Goal: Task Accomplishment & Management: Complete application form

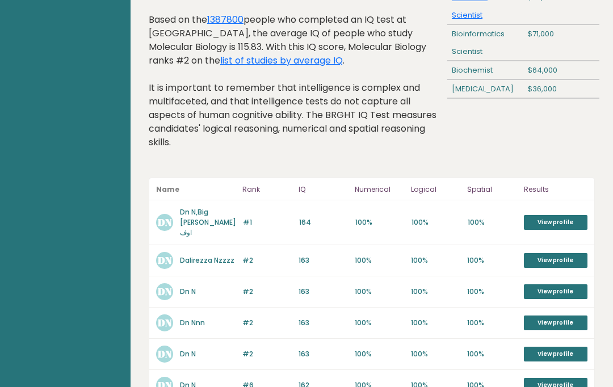
scroll to position [173, 0]
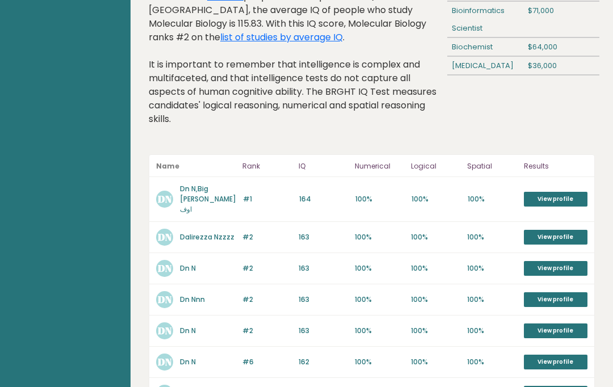
click at [558, 199] on link "View profile" at bounding box center [556, 199] width 64 height 15
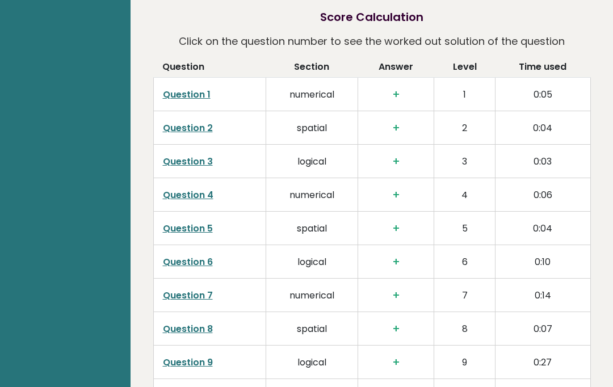
scroll to position [1679, 0]
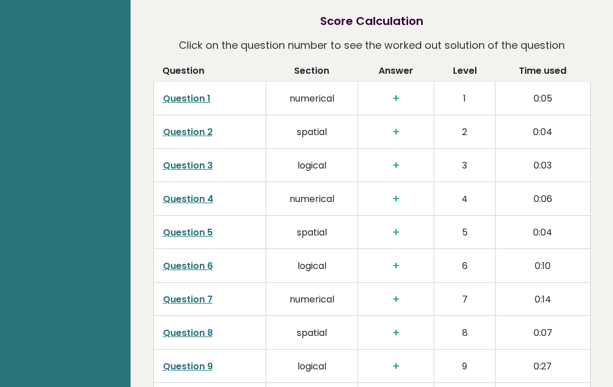
click at [396, 92] on h3 "+" at bounding box center [396, 98] width 58 height 13
click at [462, 81] on td "1" at bounding box center [464, 97] width 61 height 33
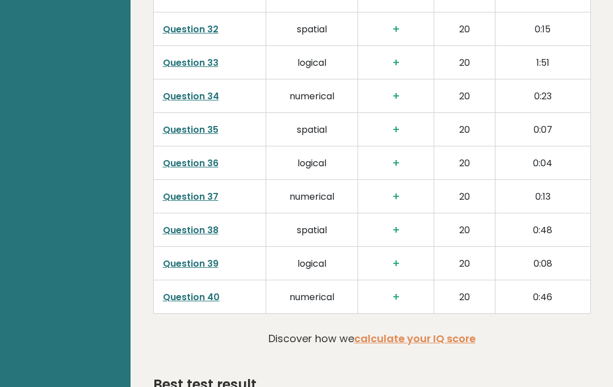
scroll to position [2786, 0]
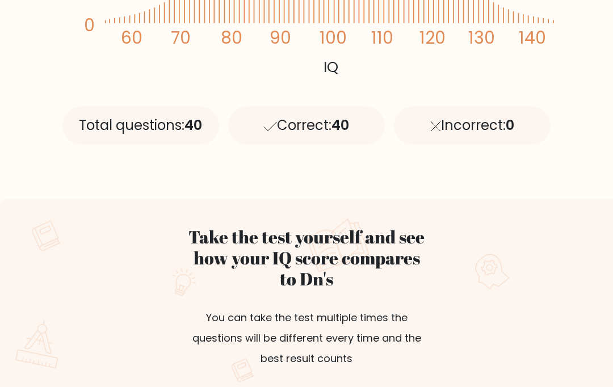
scroll to position [515, 0]
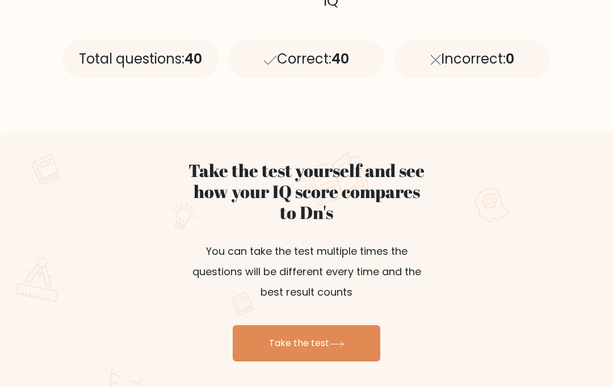
click at [369, 341] on link "Take the test" at bounding box center [307, 343] width 148 height 36
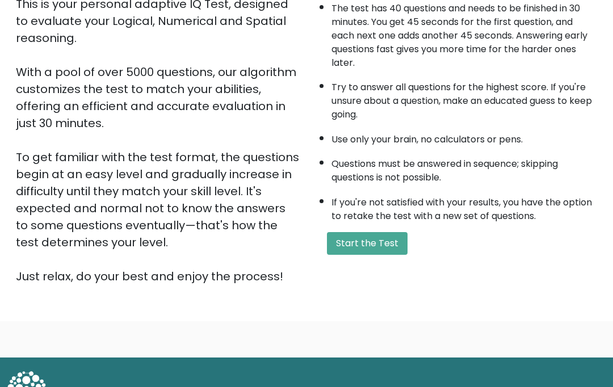
scroll to position [143, 0]
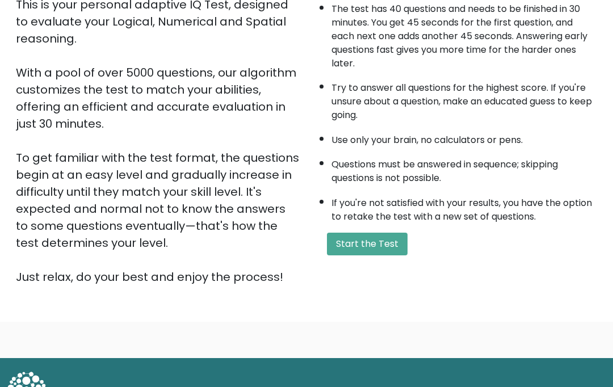
click at [376, 255] on button "Start the Test" at bounding box center [367, 244] width 81 height 23
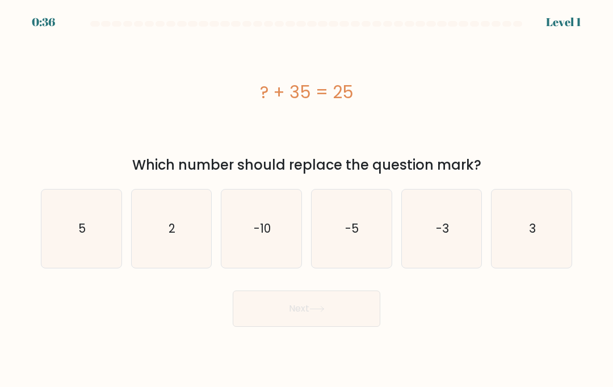
click at [270, 249] on icon "-10" at bounding box center [262, 229] width 78 height 78
click at [307, 199] on input "c. -10" at bounding box center [307, 197] width 1 height 6
radio input "true"
click at [358, 320] on button "Next" at bounding box center [307, 309] width 148 height 36
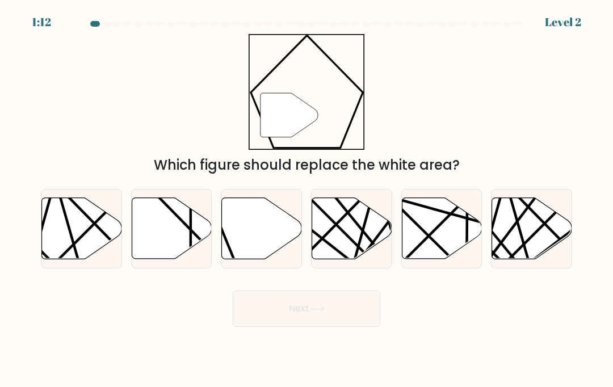
click at [266, 241] on icon at bounding box center [262, 228] width 80 height 61
click at [307, 199] on input "c." at bounding box center [307, 197] width 1 height 6
radio input "true"
click at [325, 312] on icon at bounding box center [316, 309] width 15 height 6
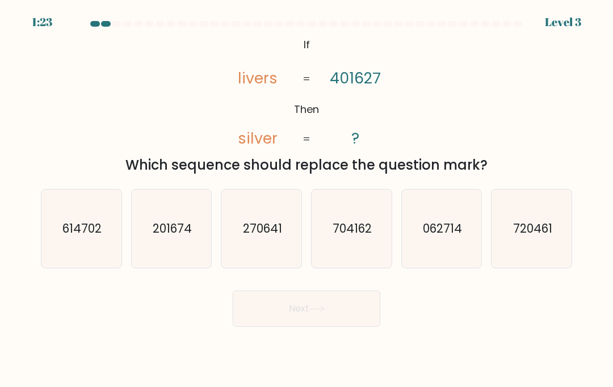
click at [188, 252] on icon "201674" at bounding box center [171, 229] width 78 height 78
click at [307, 199] on input "b. 201674" at bounding box center [307, 197] width 1 height 6
radio input "true"
click at [348, 324] on button "Next" at bounding box center [307, 309] width 148 height 36
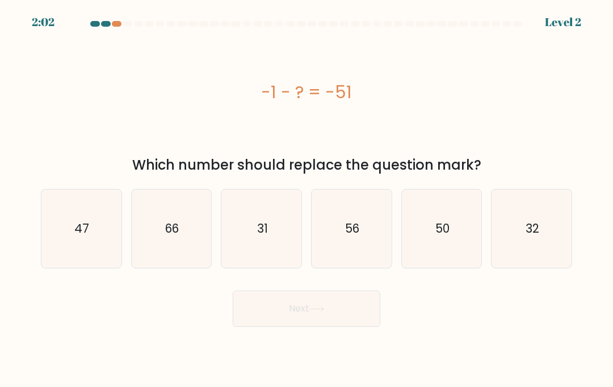
click at [444, 237] on text "50" at bounding box center [442, 228] width 14 height 16
click at [307, 199] on input "e. 50" at bounding box center [307, 197] width 1 height 6
radio input "true"
click at [365, 320] on button "Next" at bounding box center [307, 309] width 148 height 36
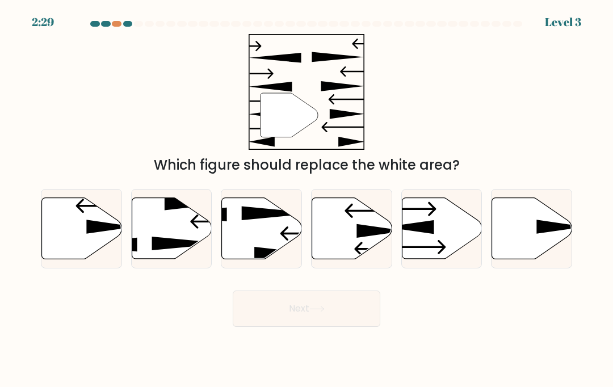
click at [442, 248] on icon at bounding box center [442, 228] width 80 height 61
click at [307, 199] on input "e." at bounding box center [307, 197] width 1 height 6
radio input "true"
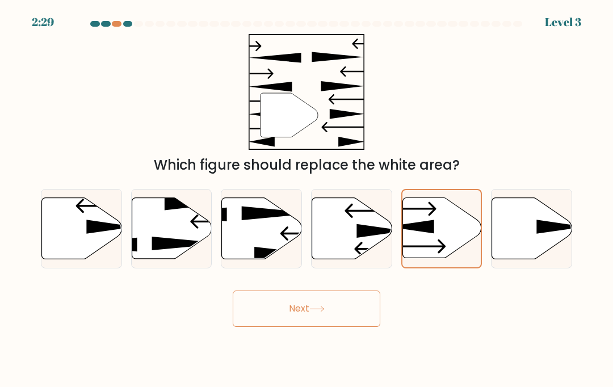
click at [363, 327] on button "Next" at bounding box center [307, 309] width 148 height 36
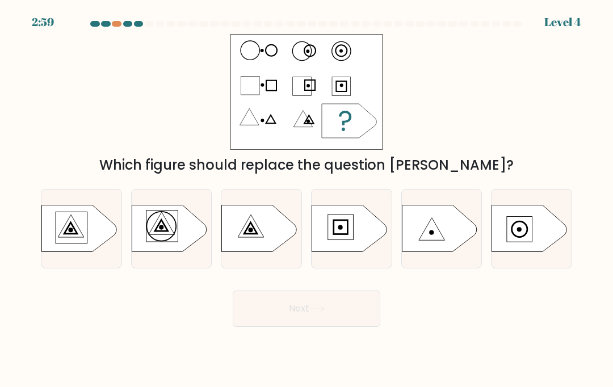
click at [273, 249] on icon at bounding box center [259, 228] width 75 height 47
click at [307, 199] on input "c." at bounding box center [307, 197] width 1 height 6
radio input "true"
click at [329, 319] on button "Next" at bounding box center [307, 309] width 148 height 36
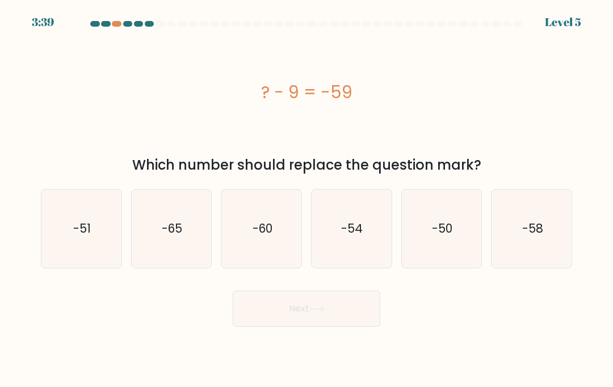
click at [438, 256] on icon "-50" at bounding box center [442, 229] width 78 height 78
click at [307, 199] on input "e. -50" at bounding box center [307, 197] width 1 height 6
radio input "true"
click at [350, 316] on button "Next" at bounding box center [307, 309] width 148 height 36
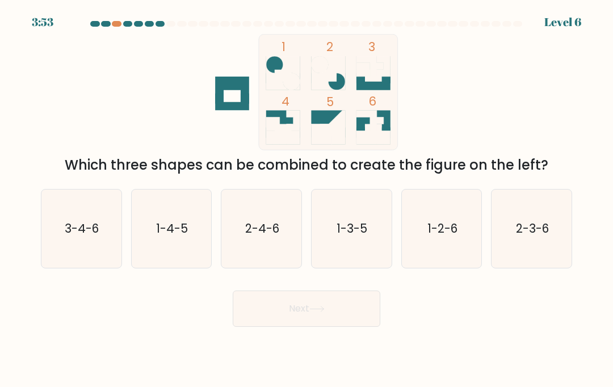
click at [85, 237] on text "3-4-6" at bounding box center [82, 228] width 34 height 16
click at [307, 199] on input "a. 3-4-6" at bounding box center [307, 197] width 1 height 6
radio input "true"
click at [307, 319] on button "Next" at bounding box center [307, 309] width 148 height 36
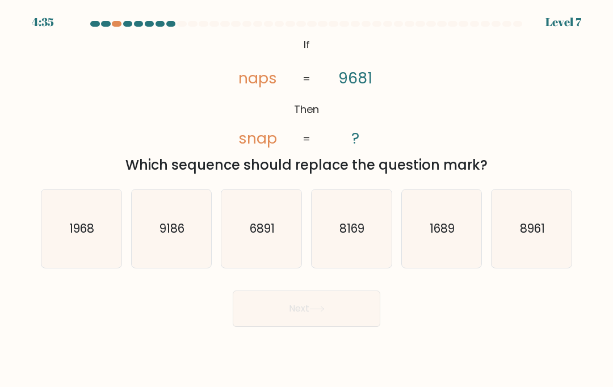
click at [433, 237] on text "1689" at bounding box center [442, 228] width 25 height 16
click at [307, 199] on input "e. 1689" at bounding box center [307, 197] width 1 height 6
radio input "true"
click at [362, 312] on button "Next" at bounding box center [307, 309] width 148 height 36
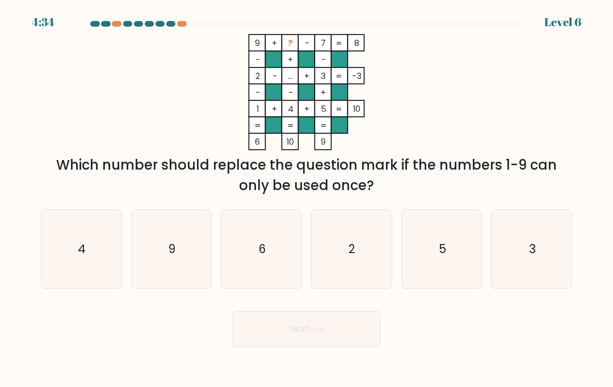
click at [280, 271] on icon "6" at bounding box center [262, 249] width 78 height 78
click at [307, 199] on input "c. 6" at bounding box center [307, 197] width 1 height 6
radio input "true"
click at [332, 333] on button "Next" at bounding box center [307, 329] width 148 height 36
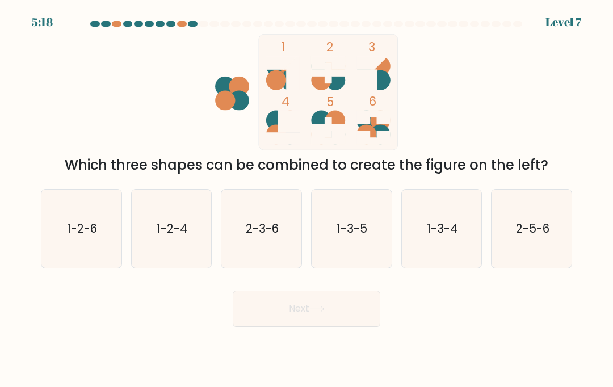
click at [366, 257] on icon "1-3-5" at bounding box center [351, 229] width 78 height 78
click at [307, 199] on input "d. 1-3-5" at bounding box center [307, 197] width 1 height 6
radio input "true"
click at [357, 316] on button "Next" at bounding box center [307, 309] width 148 height 36
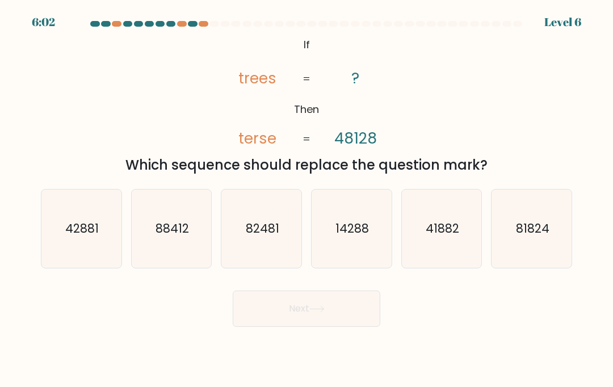
click at [476, 244] on icon "41882" at bounding box center [442, 229] width 78 height 78
click at [307, 199] on input "e. 41882" at bounding box center [307, 197] width 1 height 6
radio input "true"
click at [353, 324] on button "Next" at bounding box center [307, 309] width 148 height 36
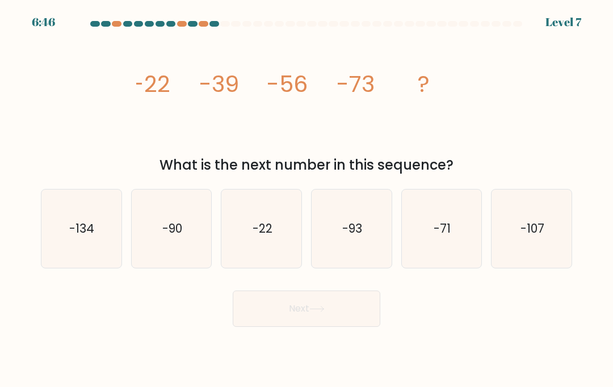
click at [418, 248] on icon "-71" at bounding box center [442, 229] width 78 height 78
click at [307, 199] on input "e. -71" at bounding box center [307, 197] width 1 height 6
radio input "true"
click at [333, 321] on button "Next" at bounding box center [307, 309] width 148 height 36
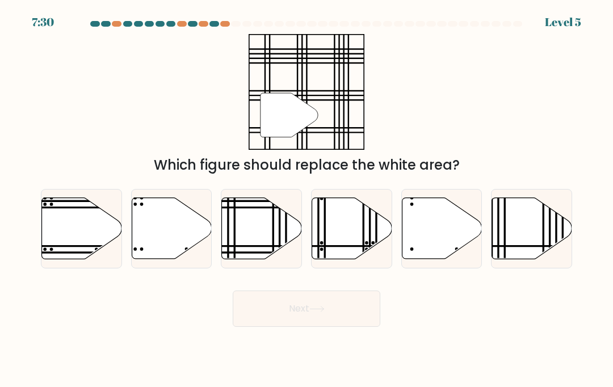
click at [233, 246] on line at bounding box center [286, 246] width 161 height 0
click at [307, 199] on input "c." at bounding box center [307, 197] width 1 height 6
radio input "true"
click at [322, 326] on button "Next" at bounding box center [307, 309] width 148 height 36
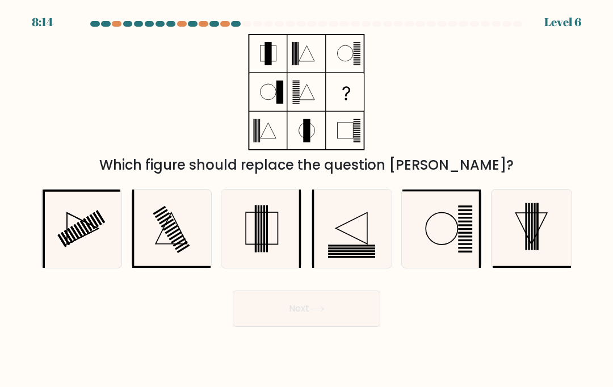
click at [369, 255] on icon at bounding box center [351, 229] width 78 height 78
click at [307, 199] on input "d." at bounding box center [307, 197] width 1 height 6
radio input "true"
click at [346, 320] on button "Next" at bounding box center [307, 309] width 148 height 36
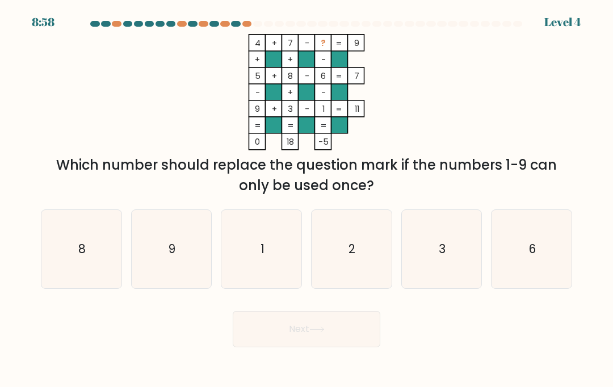
click at [493, 261] on icon "6" at bounding box center [532, 249] width 78 height 78
click at [307, 199] on input "f. 6" at bounding box center [307, 197] width 1 height 6
radio input "true"
click at [433, 288] on icon "3" at bounding box center [442, 249] width 78 height 78
click at [307, 199] on input "e. 3" at bounding box center [307, 197] width 1 height 6
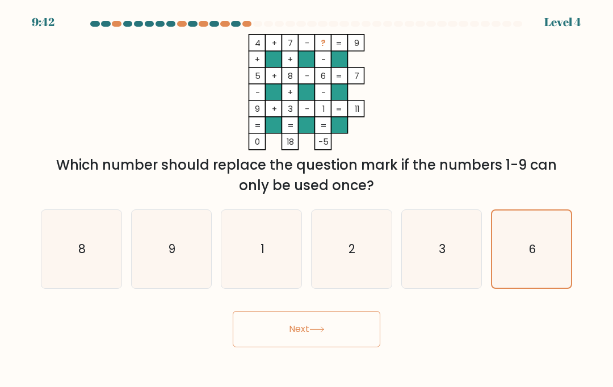
radio input "true"
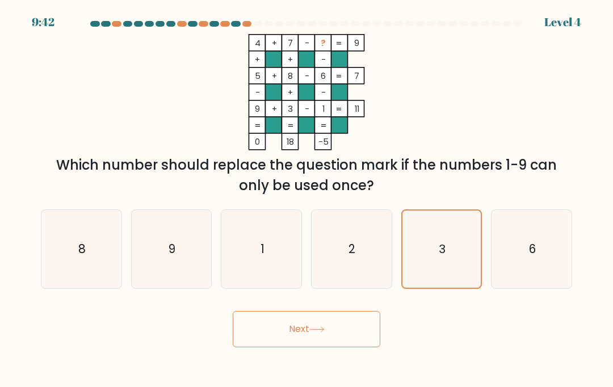
click at [349, 330] on button "Next" at bounding box center [307, 329] width 148 height 36
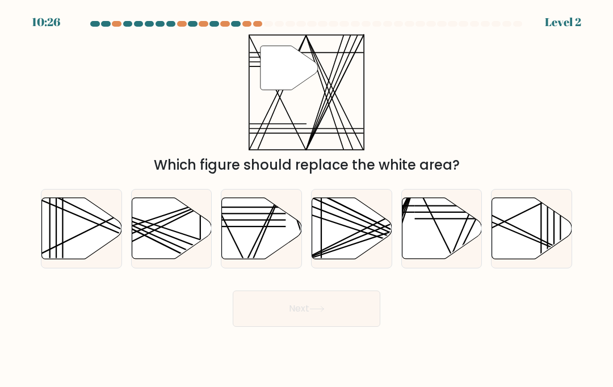
click at [478, 238] on icon at bounding box center [442, 228] width 80 height 61
click at [307, 199] on input "e." at bounding box center [307, 197] width 1 height 6
radio input "true"
click at [359, 311] on button "Next" at bounding box center [307, 309] width 148 height 36
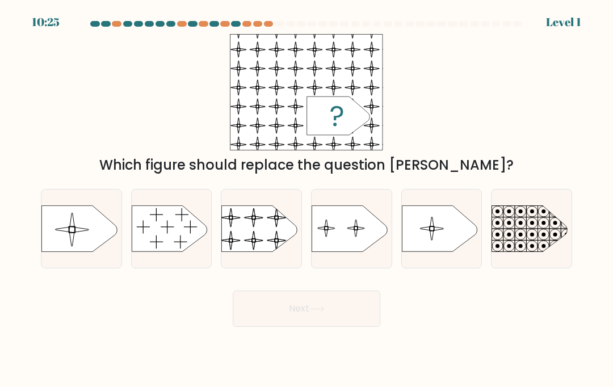
click at [474, 245] on icon at bounding box center [440, 229] width 76 height 46
click at [307, 199] on input "e." at bounding box center [307, 197] width 1 height 6
radio input "true"
click at [349, 327] on button "Next" at bounding box center [307, 309] width 148 height 36
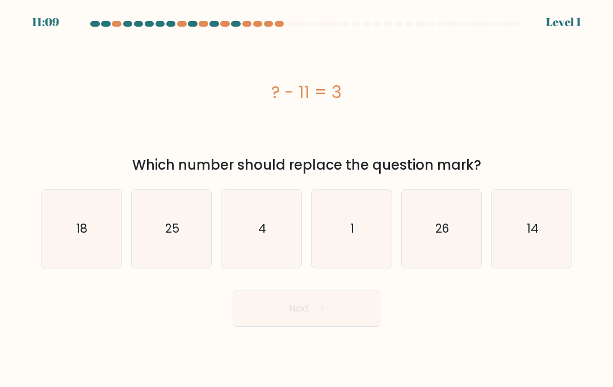
click at [406, 248] on icon "26" at bounding box center [442, 229] width 78 height 78
click at [307, 199] on input "e. 26" at bounding box center [307, 197] width 1 height 6
radio input "true"
click at [321, 312] on icon at bounding box center [316, 309] width 15 height 6
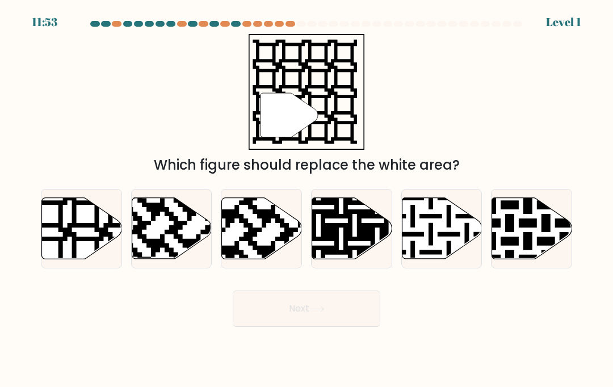
click at [165, 241] on icon at bounding box center [172, 228] width 80 height 61
click at [307, 199] on input "b." at bounding box center [307, 197] width 1 height 6
radio input "true"
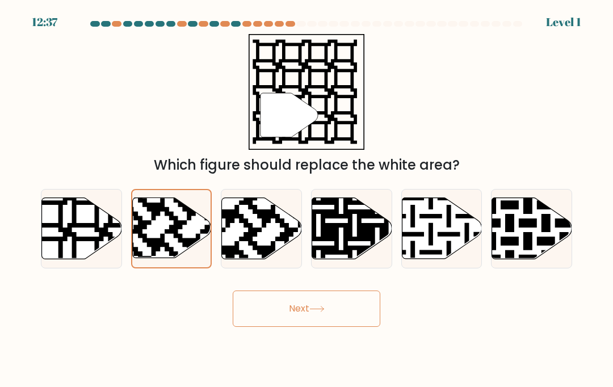
click at [333, 327] on button "Next" at bounding box center [307, 309] width 148 height 36
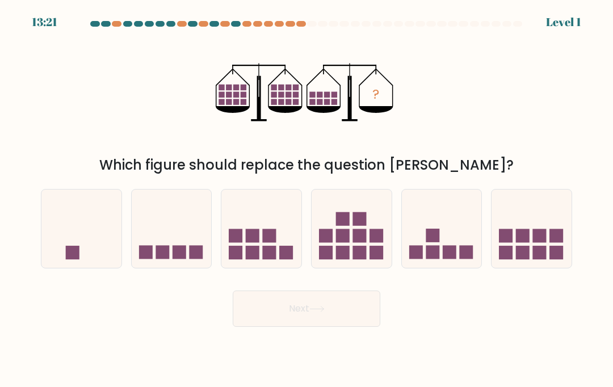
click at [95, 251] on icon at bounding box center [81, 228] width 80 height 66
click at [307, 199] on input "a." at bounding box center [307, 197] width 1 height 6
radio input "true"
click at [330, 327] on button "Next" at bounding box center [307, 309] width 148 height 36
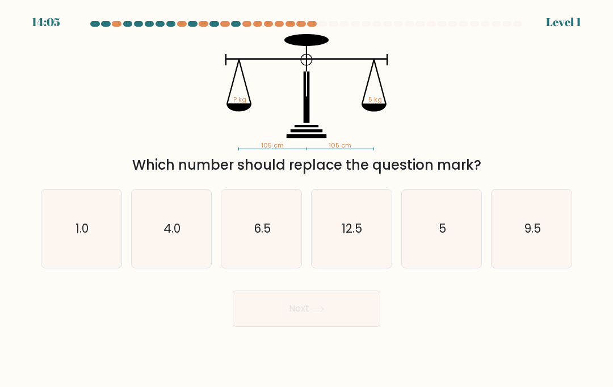
click at [481, 252] on icon "5" at bounding box center [442, 229] width 78 height 78
click at [307, 199] on input "e. 5" at bounding box center [307, 197] width 1 height 6
radio input "true"
click at [347, 325] on button "Next" at bounding box center [307, 309] width 148 height 36
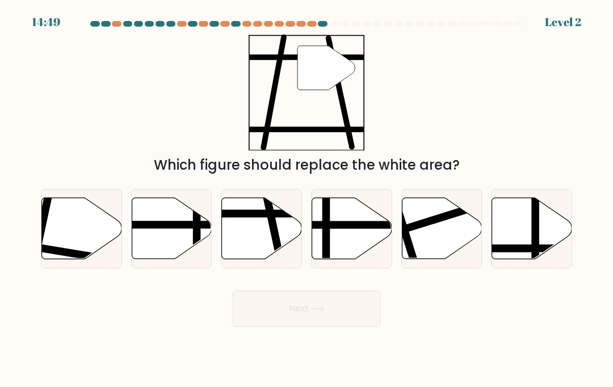
click at [522, 245] on icon at bounding box center [532, 228] width 80 height 61
click at [307, 199] on input "f." at bounding box center [307, 197] width 1 height 6
radio input "true"
click at [337, 324] on button "Next" at bounding box center [307, 309] width 148 height 36
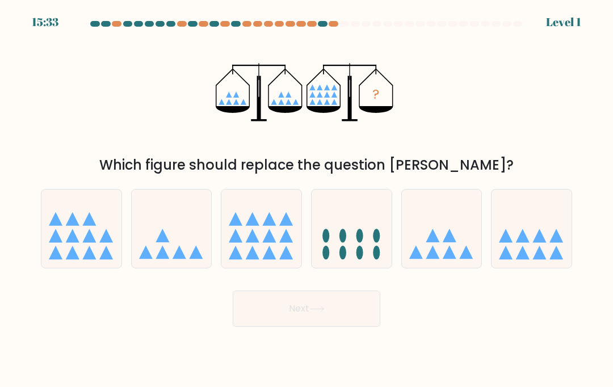
click at [375, 258] on icon at bounding box center [352, 228] width 80 height 66
click at [307, 199] on input "d." at bounding box center [307, 197] width 1 height 6
radio input "true"
click at [308, 323] on button "Next" at bounding box center [307, 309] width 148 height 36
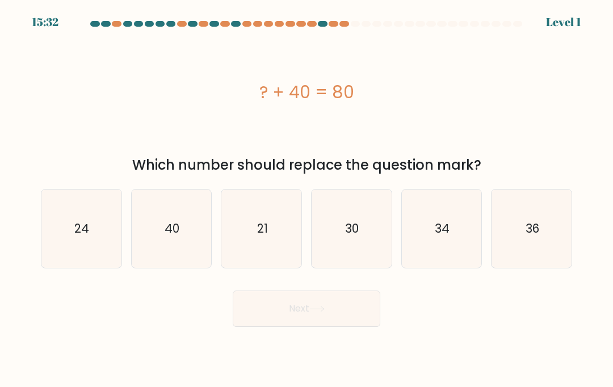
click at [225, 254] on icon "21" at bounding box center [262, 229] width 78 height 78
click at [307, 199] on input "c. 21" at bounding box center [307, 197] width 1 height 6
radio input "true"
click at [329, 312] on button "Next" at bounding box center [307, 309] width 148 height 36
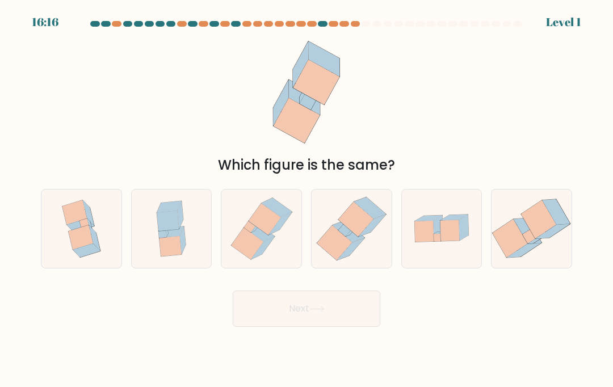
click at [470, 248] on icon at bounding box center [442, 228] width 80 height 55
click at [307, 199] on input "e." at bounding box center [307, 197] width 1 height 6
radio input "true"
click at [354, 317] on button "Next" at bounding box center [307, 309] width 148 height 36
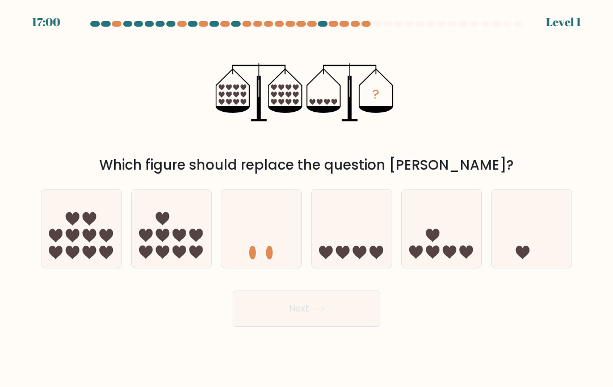
click at [287, 255] on icon at bounding box center [261, 228] width 80 height 66
click at [307, 199] on input "c." at bounding box center [307, 197] width 1 height 6
radio input "true"
click at [294, 327] on button "Next" at bounding box center [307, 309] width 148 height 36
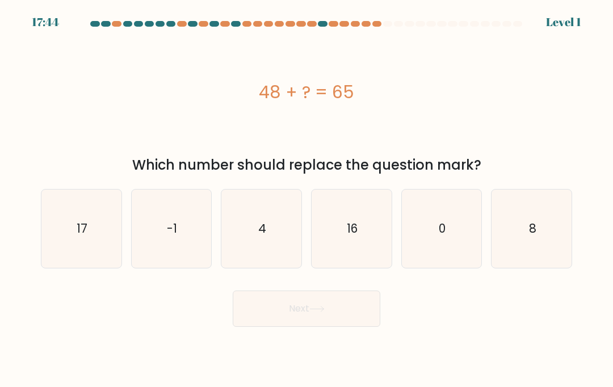
click at [167, 237] on text "-1" at bounding box center [172, 228] width 10 height 16
click at [307, 199] on input "b. -1" at bounding box center [307, 197] width 1 height 6
radio input "true"
click at [329, 327] on button "Next" at bounding box center [307, 309] width 148 height 36
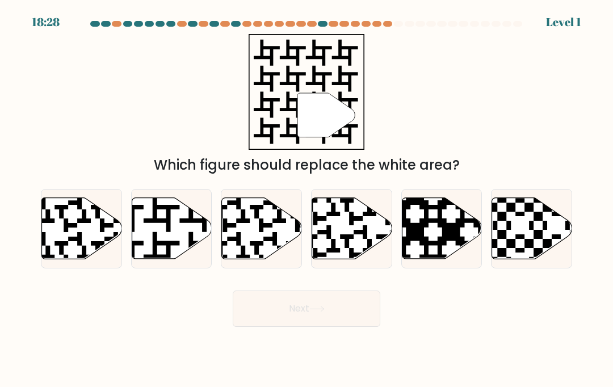
click at [481, 249] on icon at bounding box center [414, 195] width 145 height 145
click at [307, 199] on input "e." at bounding box center [307, 197] width 1 height 6
radio input "true"
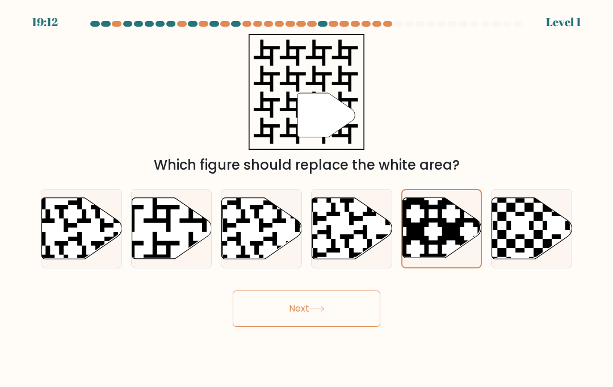
click at [332, 321] on button "Next" at bounding box center [307, 309] width 148 height 36
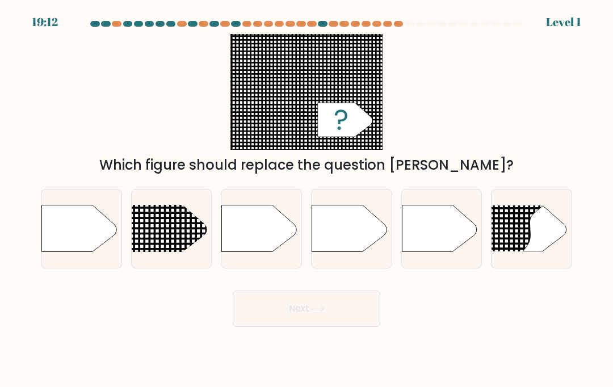
click at [517, 224] on line at bounding box center [477, 224] width 382 height 0
click at [307, 199] on input "f." at bounding box center [307, 197] width 1 height 6
radio input "true"
click at [321, 313] on button "Next" at bounding box center [307, 309] width 148 height 36
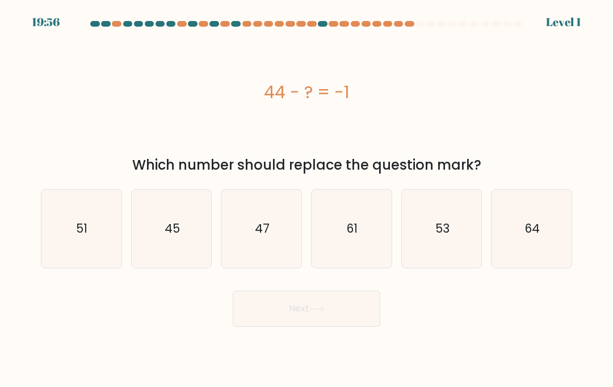
click at [418, 244] on icon "53" at bounding box center [442, 229] width 78 height 78
click at [307, 199] on input "e. 53" at bounding box center [307, 197] width 1 height 6
radio input "true"
click at [300, 319] on button "Next" at bounding box center [307, 309] width 148 height 36
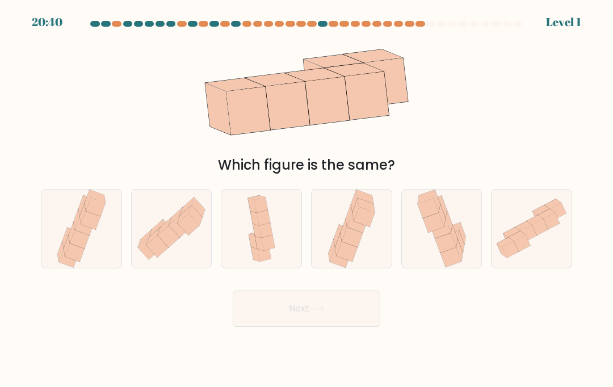
click at [251, 249] on icon at bounding box center [253, 241] width 9 height 14
click at [307, 199] on input "c." at bounding box center [307, 197] width 1 height 6
radio input "true"
click at [331, 315] on button "Next" at bounding box center [307, 309] width 148 height 36
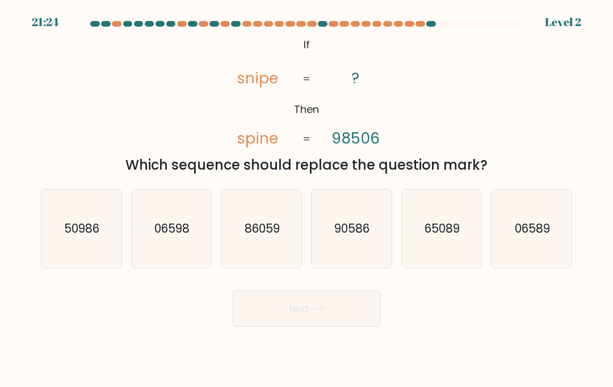
click at [424, 251] on icon "65089" at bounding box center [442, 229] width 78 height 78
click at [307, 199] on input "e. 65089" at bounding box center [307, 197] width 1 height 6
radio input "true"
click at [321, 313] on button "Next" at bounding box center [307, 309] width 148 height 36
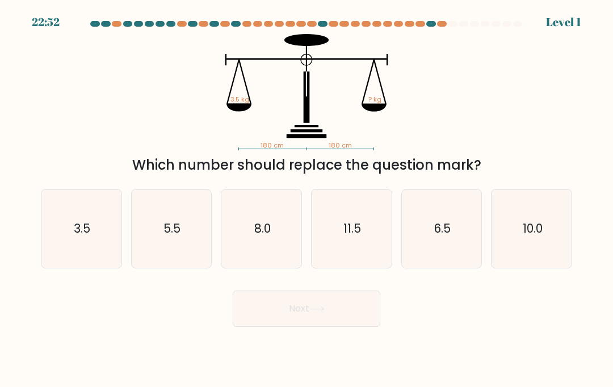
click at [552, 254] on icon "10.0" at bounding box center [532, 229] width 78 height 78
click at [307, 199] on input "f. 10.0" at bounding box center [307, 197] width 1 height 6
radio input "true"
click at [345, 309] on button "Next" at bounding box center [307, 309] width 148 height 36
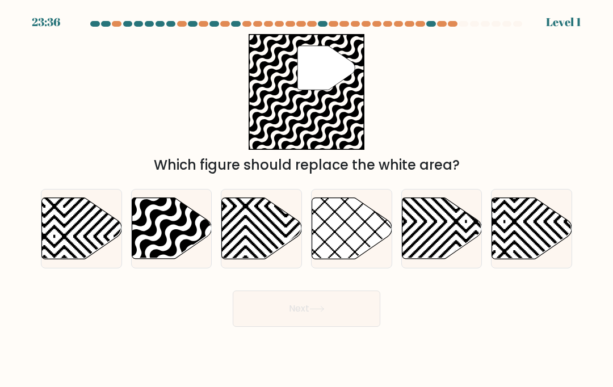
click at [398, 259] on div "e." at bounding box center [442, 228] width 90 height 79
click at [303, 318] on button "Next" at bounding box center [307, 309] width 148 height 36
click at [346, 240] on icon at bounding box center [352, 228] width 80 height 61
click at [307, 199] on input "d." at bounding box center [307, 197] width 1 height 6
radio input "true"
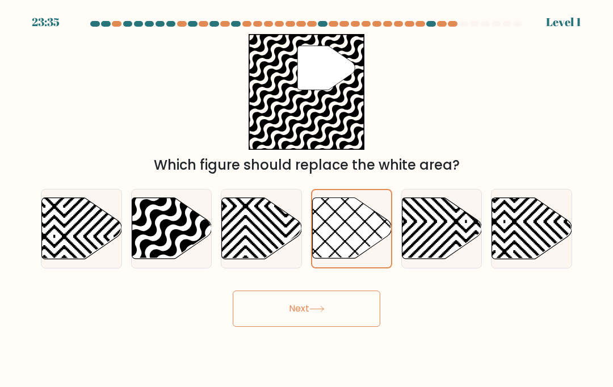
click at [344, 318] on button "Next" at bounding box center [307, 309] width 148 height 36
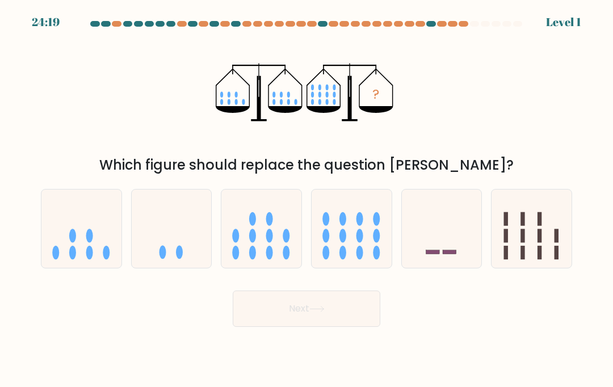
click at [477, 249] on icon at bounding box center [442, 228] width 80 height 66
click at [307, 199] on input "e." at bounding box center [307, 197] width 1 height 6
radio input "true"
click at [334, 325] on button "Next" at bounding box center [307, 309] width 148 height 36
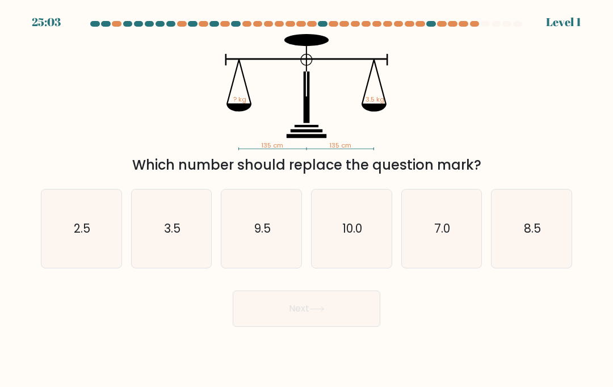
click at [330, 249] on icon "10.0" at bounding box center [351, 229] width 78 height 78
click at [307, 199] on input "d. 10.0" at bounding box center [307, 197] width 1 height 6
radio input "true"
click at [333, 313] on button "Next" at bounding box center [307, 309] width 148 height 36
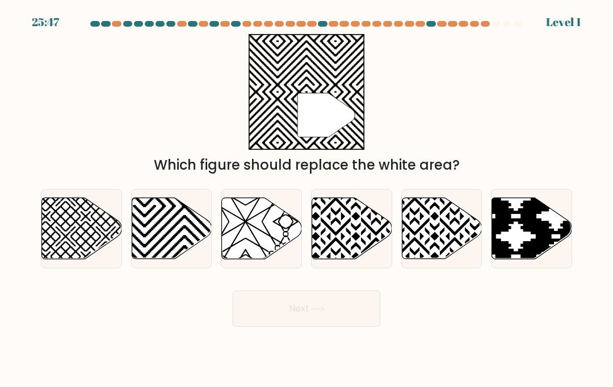
click at [275, 239] on icon at bounding box center [262, 228] width 80 height 61
click at [307, 199] on input "c." at bounding box center [307, 197] width 1 height 6
radio input "true"
click at [316, 316] on button "Next" at bounding box center [307, 309] width 148 height 36
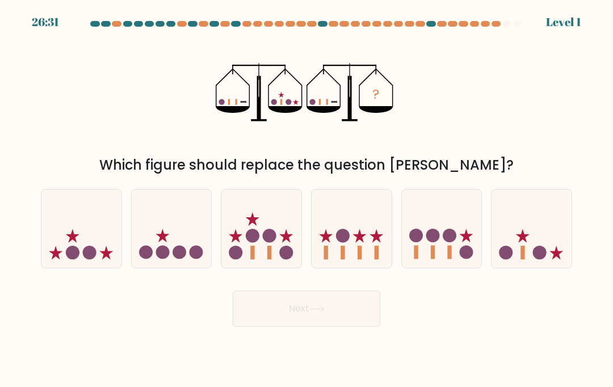
click at [274, 239] on icon at bounding box center [261, 228] width 80 height 66
click at [307, 199] on input "c." at bounding box center [307, 197] width 1 height 6
radio input "true"
click at [339, 316] on button "Next" at bounding box center [307, 309] width 148 height 36
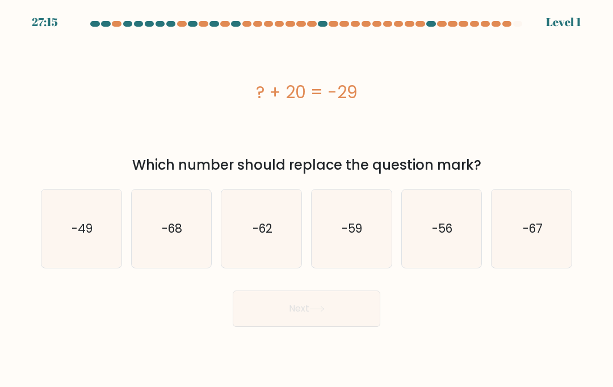
click at [362, 237] on text "-59" at bounding box center [352, 228] width 20 height 16
click at [307, 199] on input "d. -59" at bounding box center [307, 197] width 1 height 6
radio input "true"
click at [348, 314] on button "Next" at bounding box center [307, 309] width 148 height 36
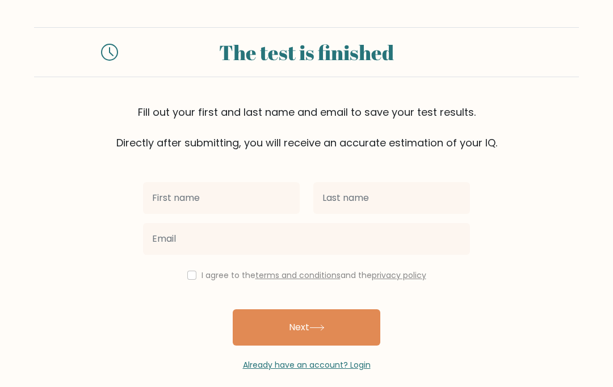
click at [267, 205] on input "text" at bounding box center [221, 198] width 157 height 32
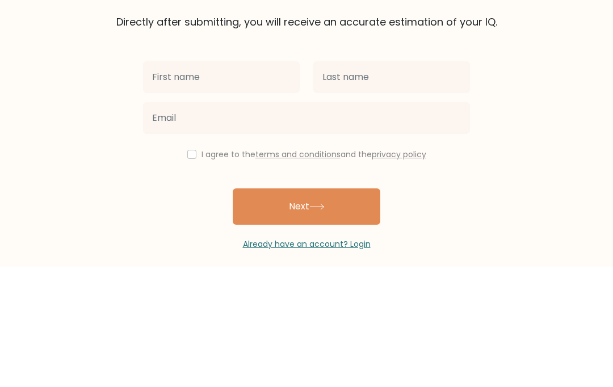
scroll to position [40, 0]
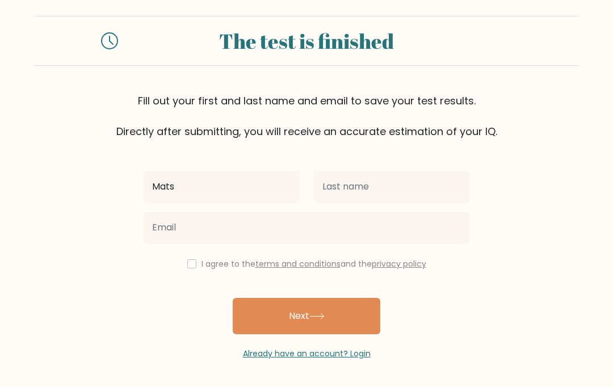
type input "Mats"
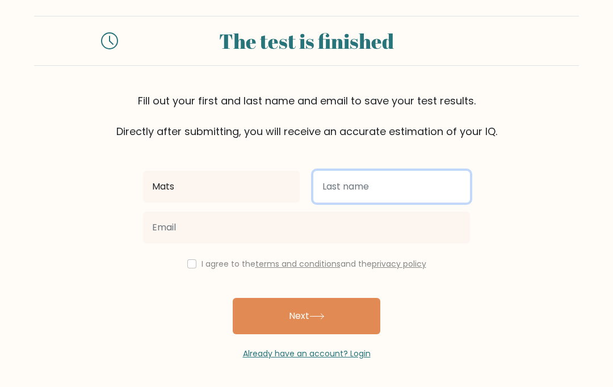
click at [377, 171] on input "text" at bounding box center [391, 187] width 157 height 32
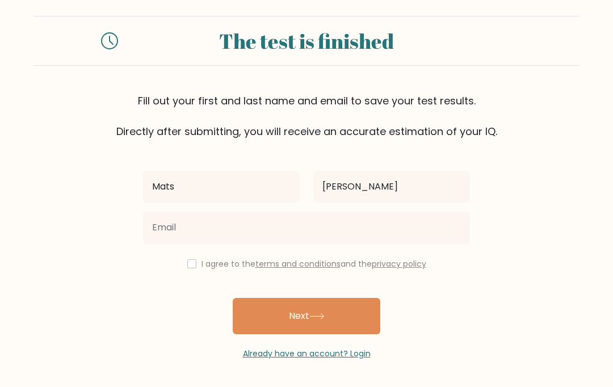
type input "[PERSON_NAME]"
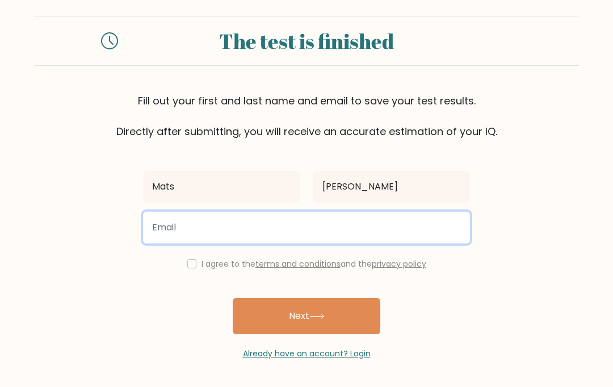
click at [426, 212] on input "email" at bounding box center [306, 228] width 327 height 32
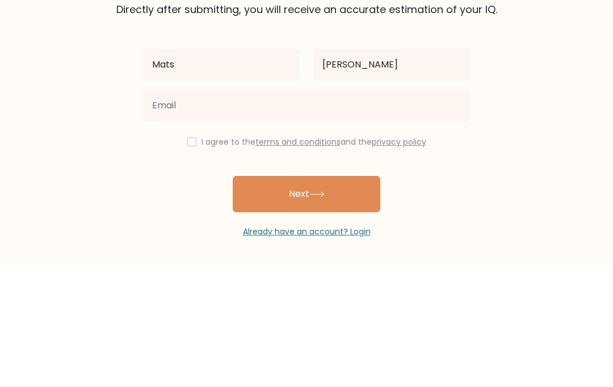
click at [353, 258] on label "I agree to the terms and conditions and the privacy policy" at bounding box center [314, 263] width 225 height 11
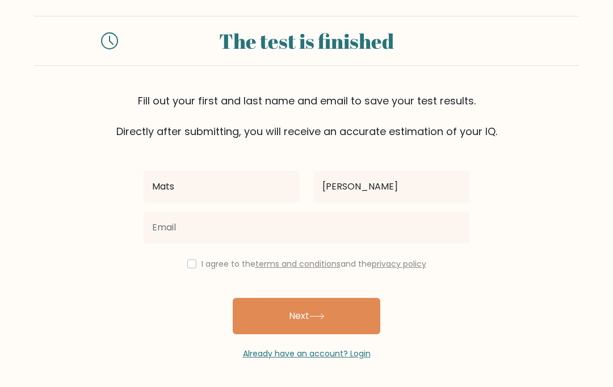
click at [349, 258] on label "I agree to the terms and conditions and the privacy policy" at bounding box center [314, 263] width 225 height 11
click at [190, 259] on input "checkbox" at bounding box center [191, 263] width 9 height 9
checkbox input "true"
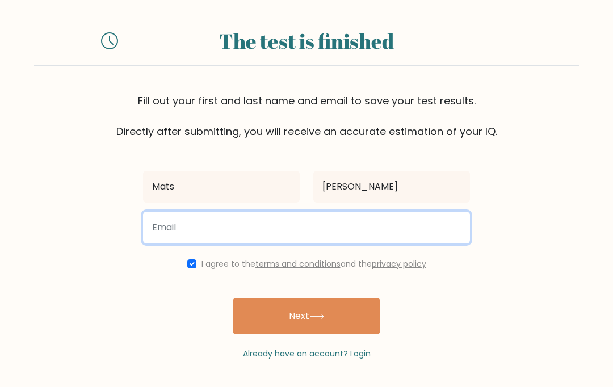
click at [239, 212] on input "email" at bounding box center [306, 228] width 327 height 32
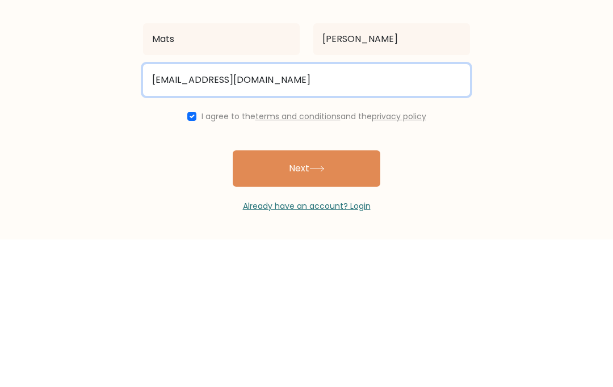
type input "Mats.klockaerts@gmail.com"
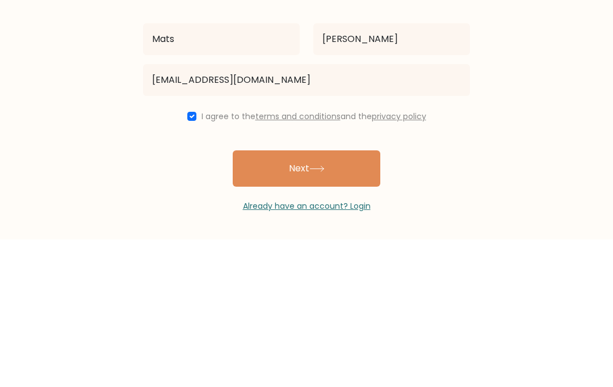
click at [350, 298] on button "Next" at bounding box center [307, 316] width 148 height 36
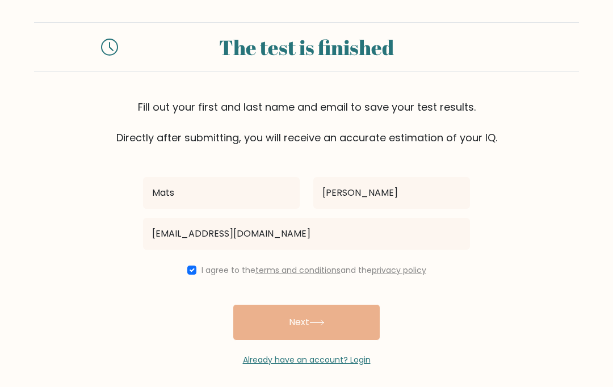
scroll to position [0, 0]
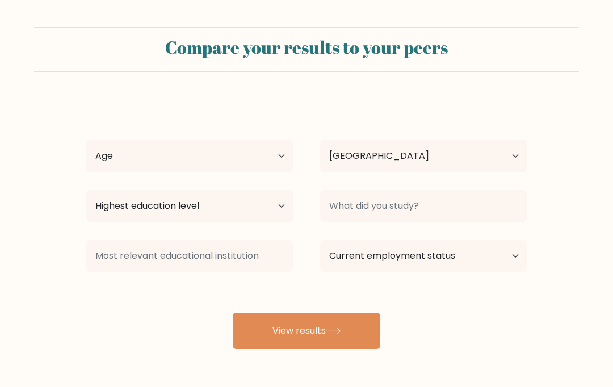
select select "BE"
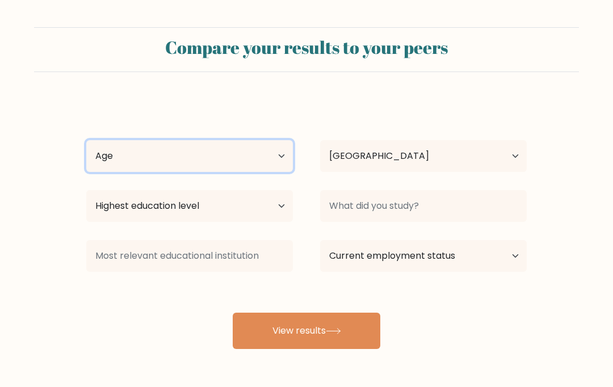
click at [259, 158] on select "Age Under [DEMOGRAPHIC_DATA] [DEMOGRAPHIC_DATA] [DEMOGRAPHIC_DATA] [DEMOGRAPHIC…" at bounding box center [189, 156] width 207 height 32
select select "18_24"
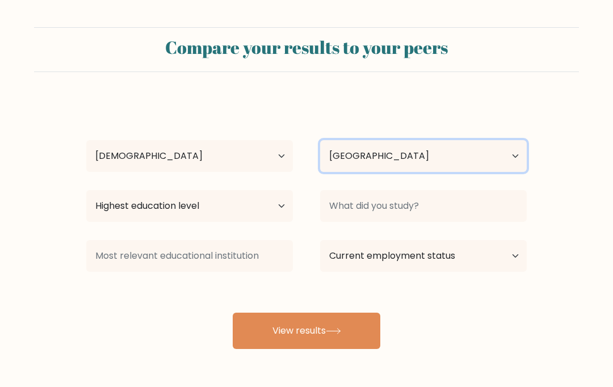
click at [413, 157] on select "Country [GEOGRAPHIC_DATA] [GEOGRAPHIC_DATA] [GEOGRAPHIC_DATA] [US_STATE] [GEOGR…" at bounding box center [423, 156] width 207 height 32
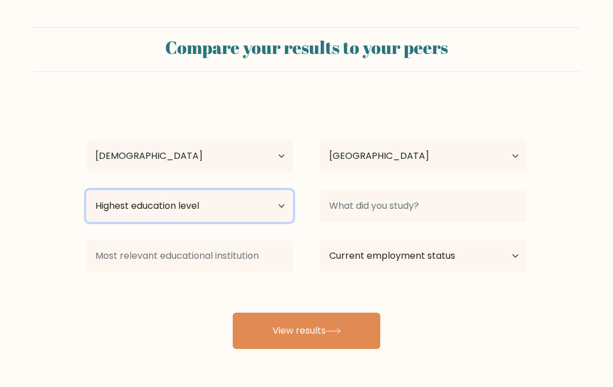
click at [260, 205] on select "Highest education level No schooling Primary Lower Secondary Upper Secondary Oc…" at bounding box center [189, 206] width 207 height 32
click at [249, 213] on select "Highest education level No schooling Primary Lower Secondary Upper Secondary Oc…" at bounding box center [189, 206] width 207 height 32
select select "no_schooling"
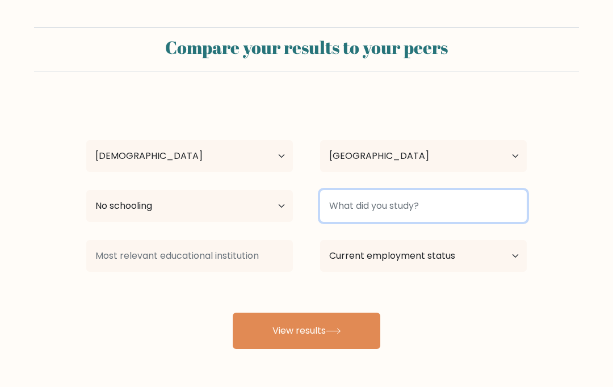
click at [484, 211] on input at bounding box center [423, 206] width 207 height 32
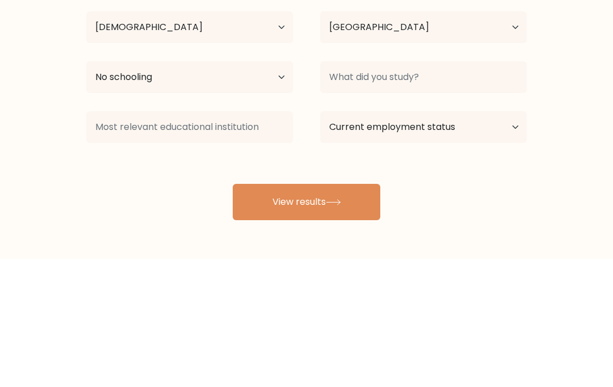
scroll to position [43, 0]
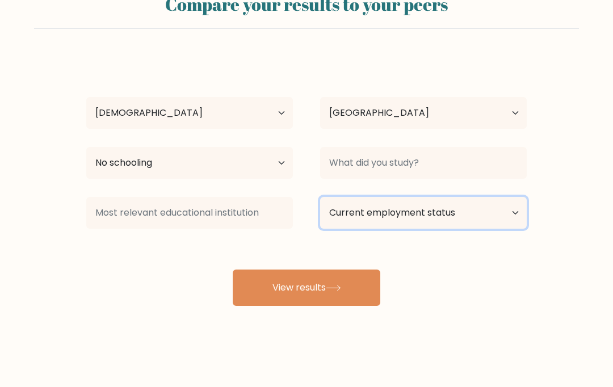
click at [483, 210] on select "Current employment status Employed Student Retired Other / prefer not to answer" at bounding box center [423, 213] width 207 height 32
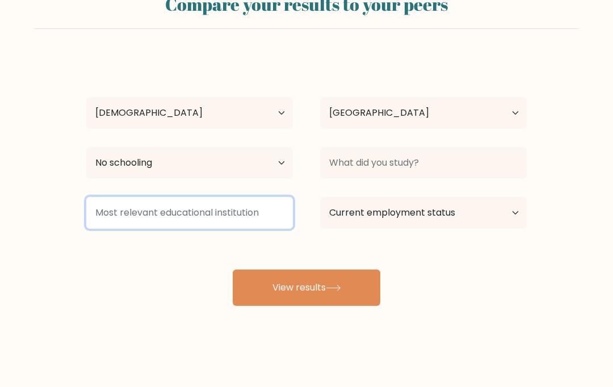
click at [257, 213] on input at bounding box center [189, 213] width 207 height 32
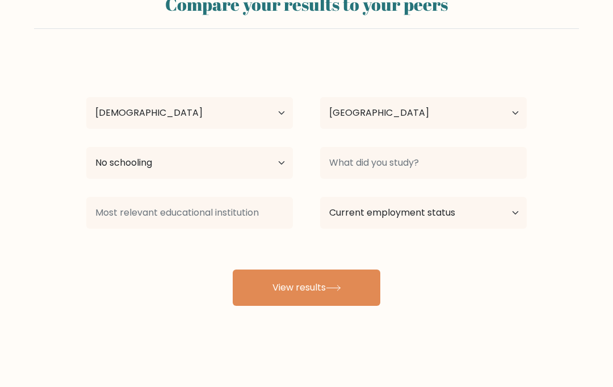
click at [354, 279] on button "View results" at bounding box center [307, 288] width 148 height 36
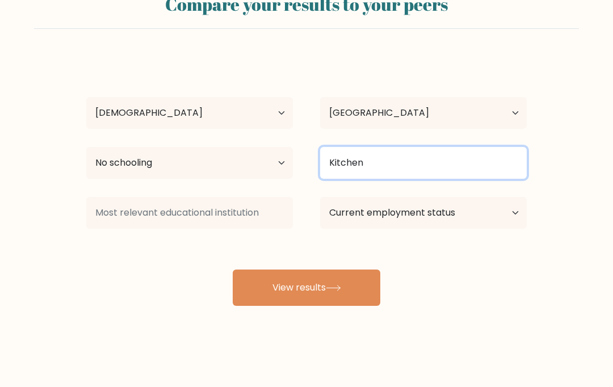
type input "Kitchen"
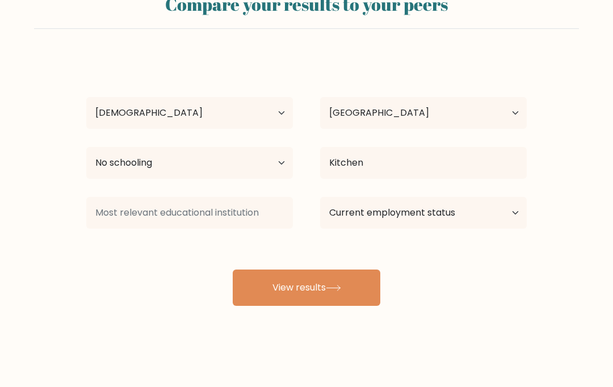
click at [348, 299] on button "View results" at bounding box center [307, 288] width 148 height 36
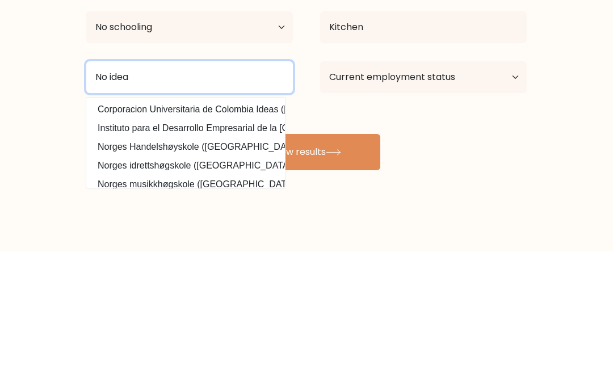
type input "No idea"
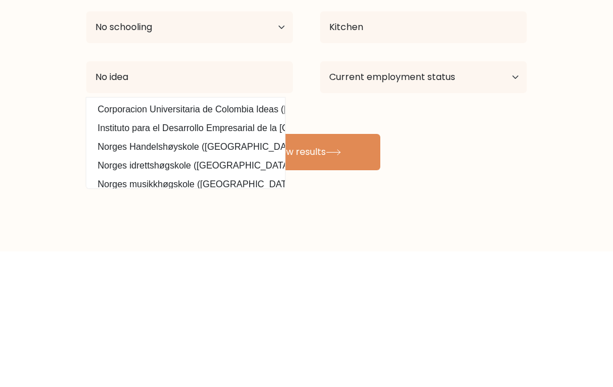
click at [324, 270] on button "View results" at bounding box center [307, 288] width 148 height 36
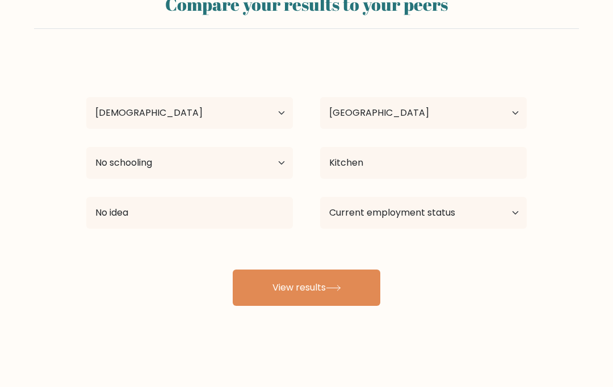
click at [347, 296] on button "View results" at bounding box center [307, 288] width 148 height 36
click at [406, 215] on select "Current employment status Employed Student Retired Other / prefer not to answer" at bounding box center [423, 213] width 207 height 32
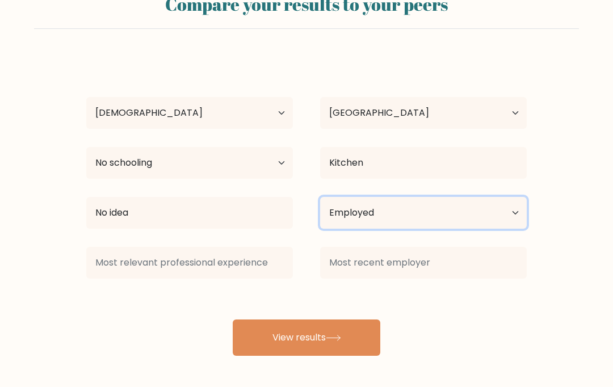
click at [403, 226] on select "Current employment status Employed Student Retired Other / prefer not to answer" at bounding box center [423, 213] width 207 height 32
select select "student"
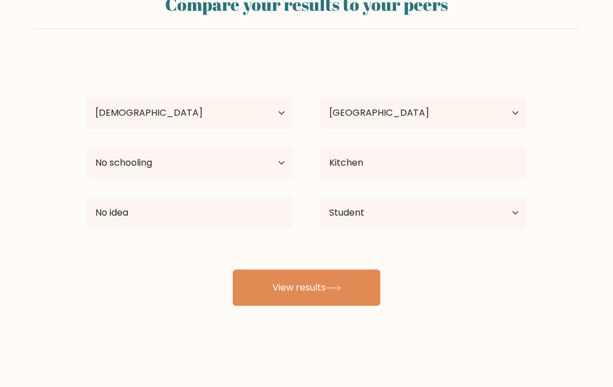
click at [360, 287] on button "View results" at bounding box center [307, 288] width 148 height 36
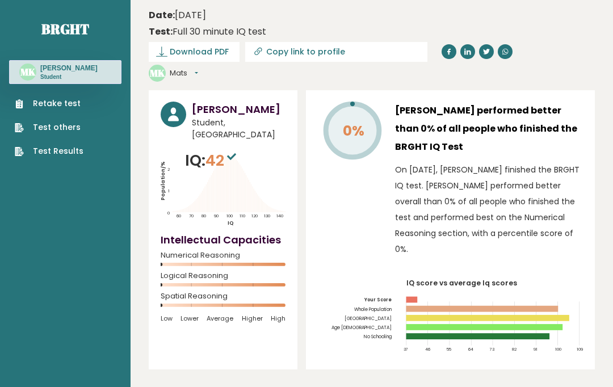
click at [240, 153] on text "140" at bounding box center [225, 182] width 128 height 74
click at [242, 156] on text "140" at bounding box center [225, 182] width 128 height 74
click at [89, 99] on div "Retake test Test others Test Results" at bounding box center [65, 120] width 112 height 73
click at [70, 107] on link "Retake test" at bounding box center [49, 104] width 69 height 12
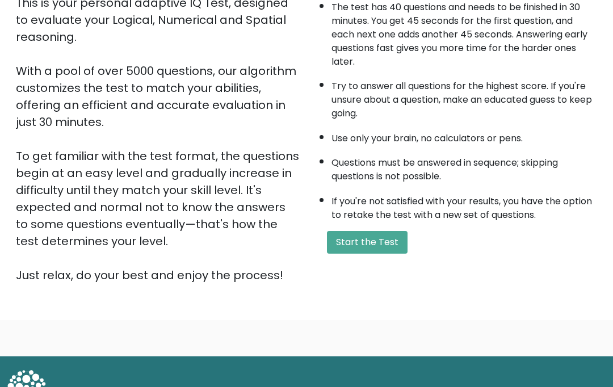
scroll to position [143, 0]
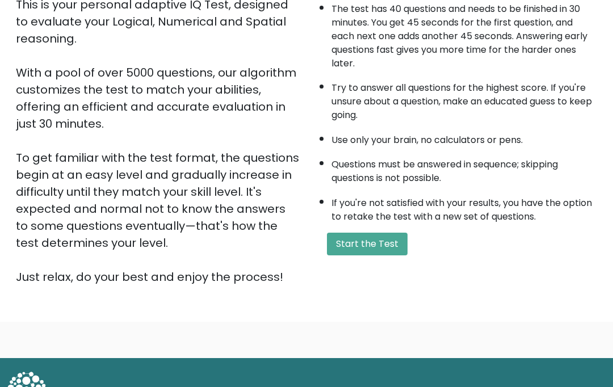
click at [372, 255] on button "Start the Test" at bounding box center [367, 244] width 81 height 23
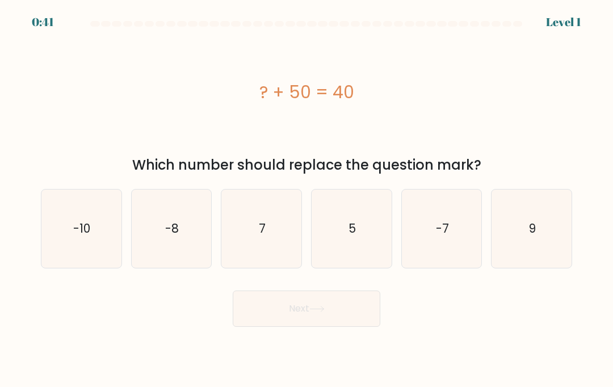
click at [107, 258] on icon "-10" at bounding box center [81, 229] width 78 height 78
click at [307, 199] on input "a. -10" at bounding box center [307, 197] width 1 height 6
radio input "true"
click at [334, 327] on button "Next" at bounding box center [307, 309] width 148 height 36
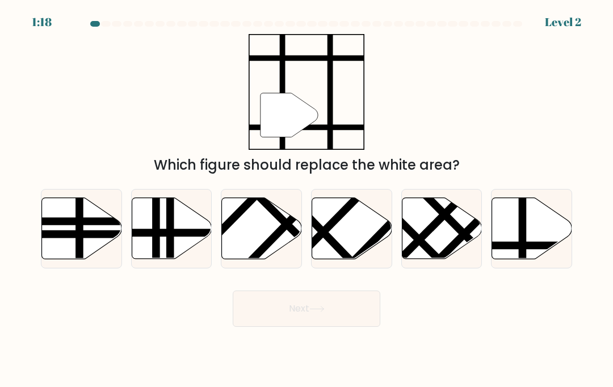
click at [515, 251] on icon at bounding box center [532, 228] width 80 height 61
click at [307, 199] on input "f." at bounding box center [307, 197] width 1 height 6
radio input "true"
click at [351, 325] on button "Next" at bounding box center [307, 309] width 148 height 36
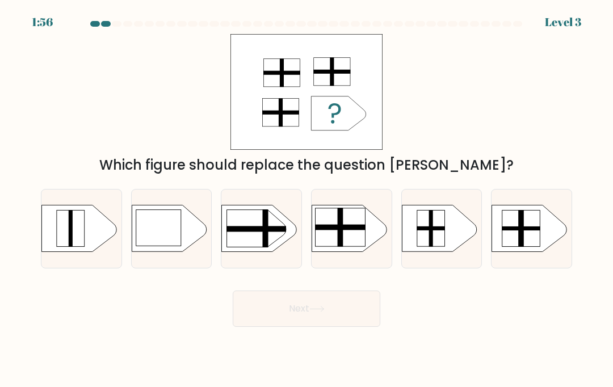
click at [370, 256] on rect at bounding box center [306, 199] width 208 height 158
click at [307, 199] on input "d." at bounding box center [307, 197] width 1 height 6
radio input "true"
click at [364, 317] on button "Next" at bounding box center [307, 309] width 148 height 36
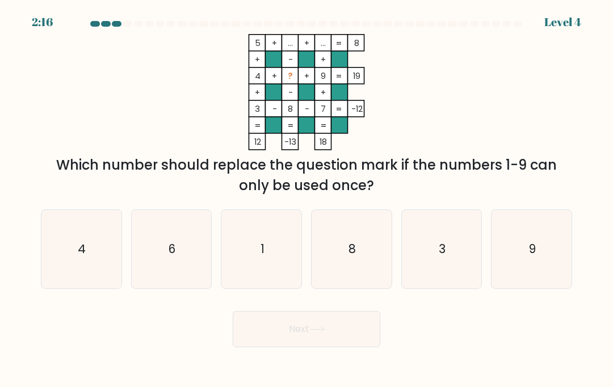
click at [179, 250] on icon "6" at bounding box center [171, 249] width 78 height 78
click at [307, 199] on input "b. 6" at bounding box center [307, 197] width 1 height 6
radio input "true"
click at [343, 341] on button "Next" at bounding box center [307, 329] width 148 height 36
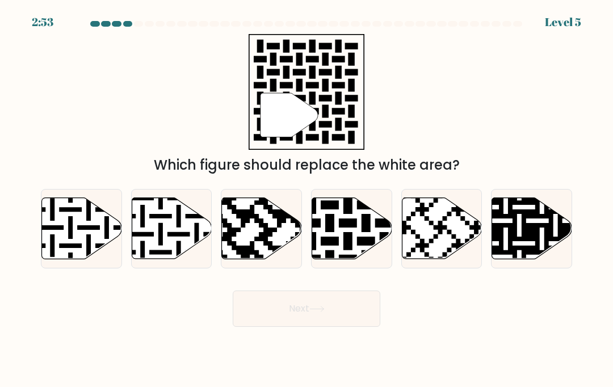
click at [366, 251] on icon at bounding box center [375, 195] width 145 height 145
click at [307, 199] on input "d." at bounding box center [307, 197] width 1 height 6
radio input "true"
click at [358, 321] on button "Next" at bounding box center [307, 309] width 148 height 36
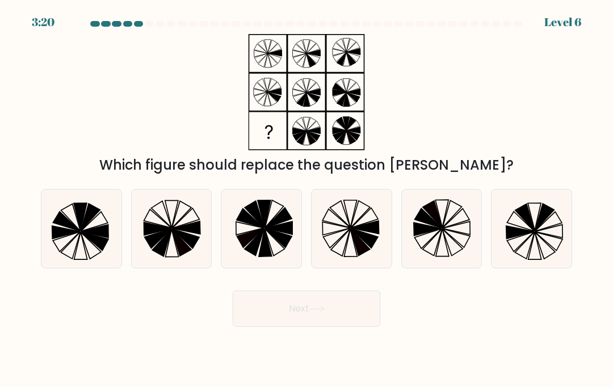
click at [362, 255] on icon at bounding box center [360, 241] width 19 height 27
click at [307, 199] on input "d." at bounding box center [307, 197] width 1 height 6
radio input "true"
click at [355, 318] on button "Next" at bounding box center [307, 309] width 148 height 36
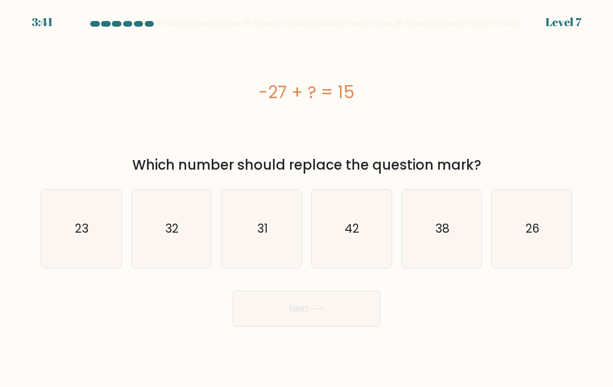
click at [363, 261] on icon "42" at bounding box center [351, 229] width 78 height 78
click at [307, 199] on input "d. 42" at bounding box center [307, 197] width 1 height 6
radio input "true"
click at [361, 319] on button "Next" at bounding box center [307, 309] width 148 height 36
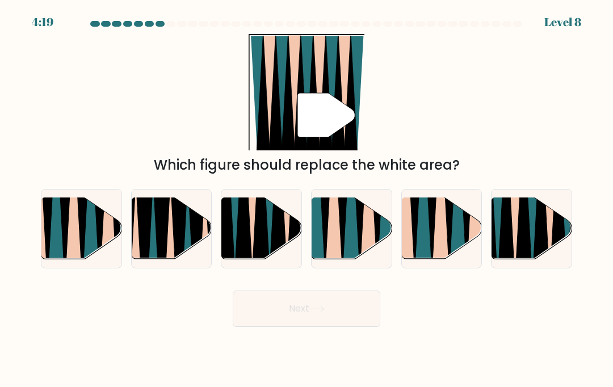
click at [262, 234] on icon at bounding box center [261, 198] width 18 height 160
click at [307, 199] on input "c." at bounding box center [307, 197] width 1 height 6
radio input "true"
click at [343, 316] on button "Next" at bounding box center [307, 309] width 148 height 36
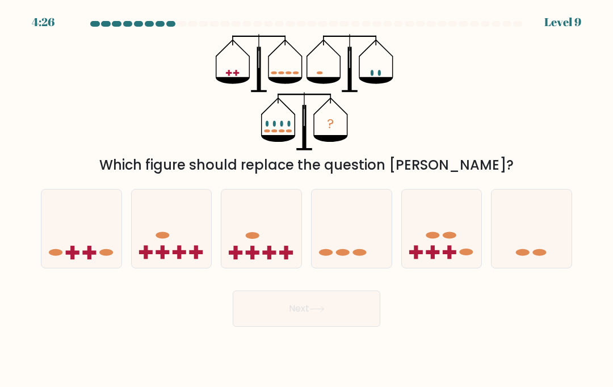
click at [358, 241] on icon at bounding box center [352, 228] width 80 height 66
click at [307, 199] on input "d." at bounding box center [307, 197] width 1 height 6
radio input "true"
click at [358, 326] on button "Next" at bounding box center [307, 309] width 148 height 36
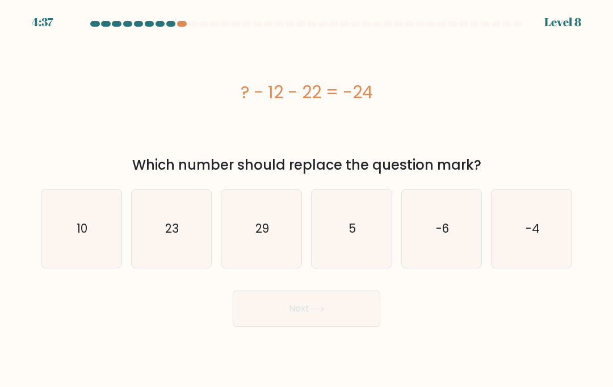
click at [99, 255] on icon "10" at bounding box center [81, 229] width 78 height 78
click at [307, 199] on input "a. 10" at bounding box center [307, 197] width 1 height 6
radio input "true"
click at [312, 327] on button "Next" at bounding box center [307, 309] width 148 height 36
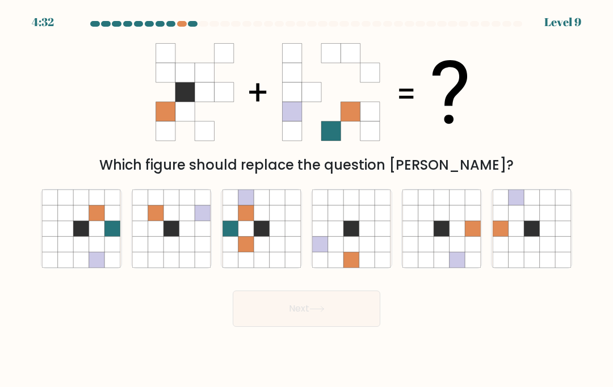
click at [183, 236] on icon at bounding box center [186, 228] width 15 height 15
click at [307, 199] on input "b." at bounding box center [307, 197] width 1 height 6
radio input "true"
click at [316, 312] on icon at bounding box center [316, 309] width 15 height 6
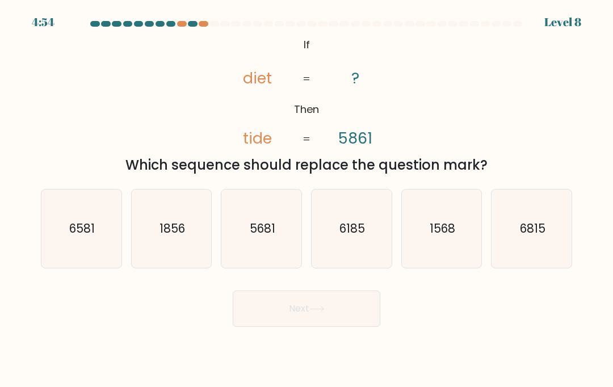
click at [431, 268] on icon "1568" at bounding box center [442, 229] width 78 height 78
click at [307, 199] on input "e. 1568" at bounding box center [307, 197] width 1 height 6
radio input "true"
click at [360, 324] on button "Next" at bounding box center [307, 309] width 148 height 36
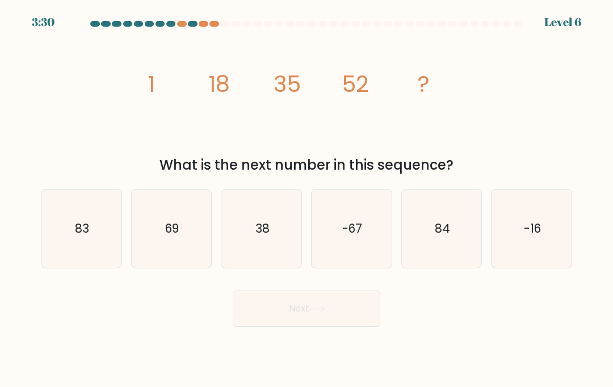
click at [169, 237] on text "69" at bounding box center [172, 228] width 14 height 16
click at [307, 199] on input "b. 69" at bounding box center [307, 197] width 1 height 6
radio input "true"
click at [313, 312] on icon at bounding box center [316, 309] width 15 height 6
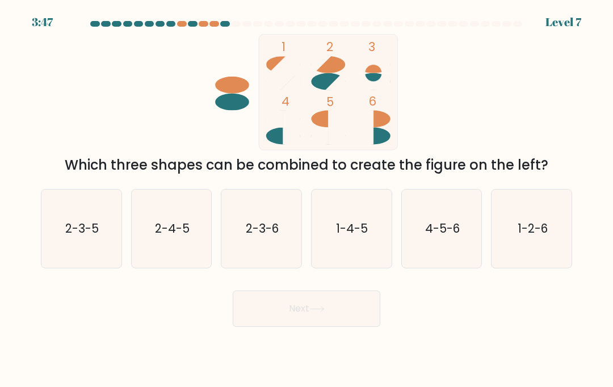
click at [444, 260] on icon "4-5-6" at bounding box center [442, 229] width 78 height 78
click at [307, 199] on input "e. 4-5-6" at bounding box center [307, 197] width 1 height 6
radio input "true"
click at [349, 317] on button "Next" at bounding box center [307, 309] width 148 height 36
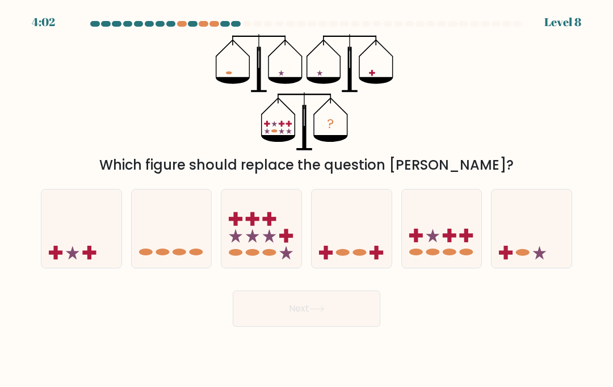
click at [284, 261] on icon at bounding box center [261, 228] width 80 height 66
click at [307, 199] on input "c." at bounding box center [307, 197] width 1 height 6
radio input "true"
click at [330, 327] on button "Next" at bounding box center [307, 309] width 148 height 36
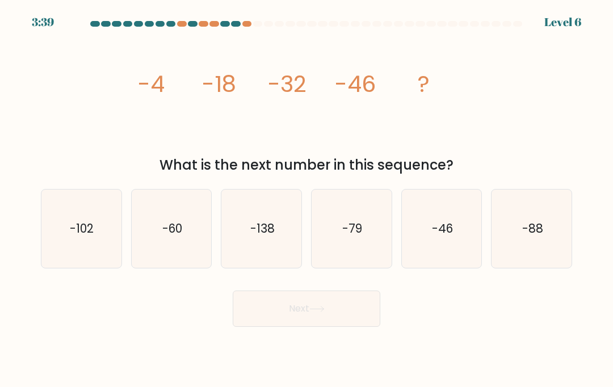
click at [190, 263] on icon "-60" at bounding box center [171, 229] width 78 height 78
click at [307, 199] on input "b. -60" at bounding box center [307, 197] width 1 height 6
radio input "true"
click at [322, 327] on button "Next" at bounding box center [307, 309] width 148 height 36
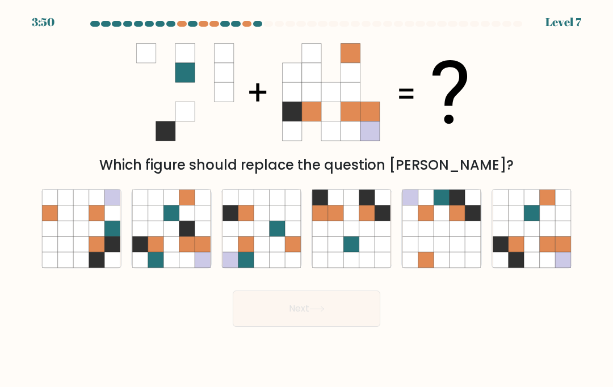
click at [542, 251] on icon at bounding box center [546, 243] width 15 height 15
click at [307, 199] on input "f." at bounding box center [307, 197] width 1 height 6
radio input "true"
click at [357, 322] on button "Next" at bounding box center [307, 309] width 148 height 36
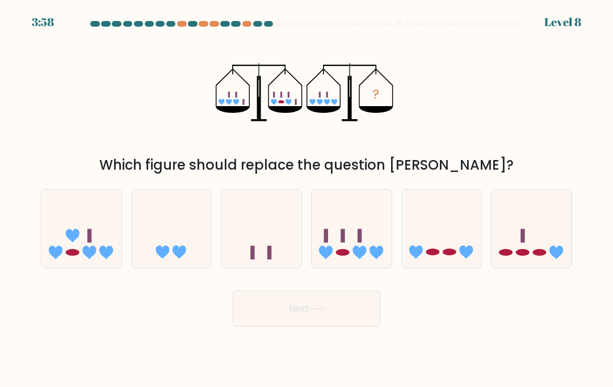
click at [371, 256] on icon at bounding box center [352, 228] width 80 height 66
click at [307, 199] on input "d." at bounding box center [307, 197] width 1 height 6
radio input "true"
click at [361, 327] on button "Next" at bounding box center [307, 309] width 148 height 36
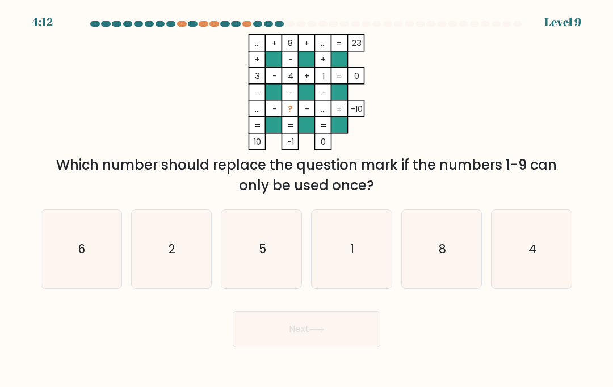
click at [465, 265] on icon "8" at bounding box center [442, 249] width 78 height 78
click at [307, 199] on input "e. 8" at bounding box center [307, 197] width 1 height 6
radio input "true"
click at [196, 269] on icon "2" at bounding box center [171, 249] width 78 height 78
click at [307, 199] on input "b. 2" at bounding box center [307, 197] width 1 height 6
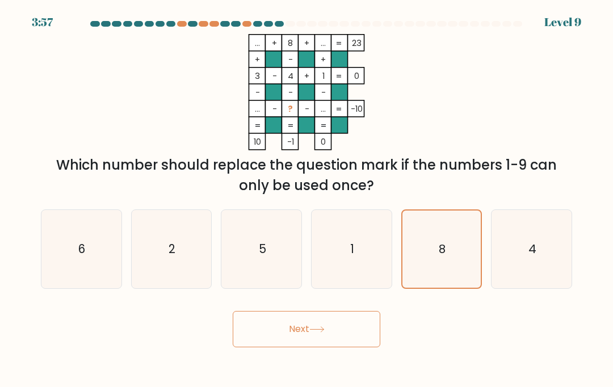
radio input "true"
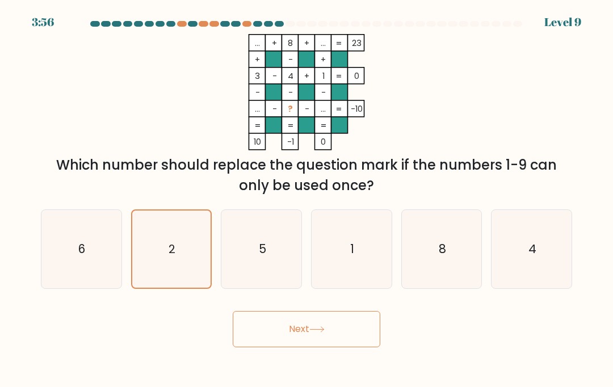
click at [313, 333] on icon at bounding box center [316, 329] width 15 height 6
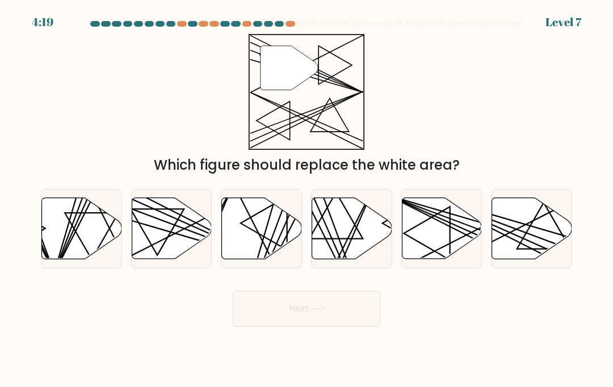
click at [439, 241] on icon at bounding box center [442, 228] width 80 height 61
click at [307, 199] on input "e." at bounding box center [307, 197] width 1 height 6
radio input "true"
click at [339, 327] on button "Next" at bounding box center [307, 309] width 148 height 36
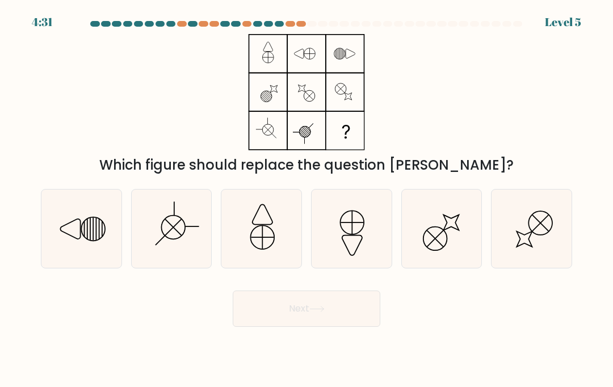
click at [191, 257] on icon at bounding box center [171, 229] width 78 height 78
click at [307, 199] on input "b." at bounding box center [307, 197] width 1 height 6
radio input "true"
click at [291, 321] on button "Next" at bounding box center [307, 309] width 148 height 36
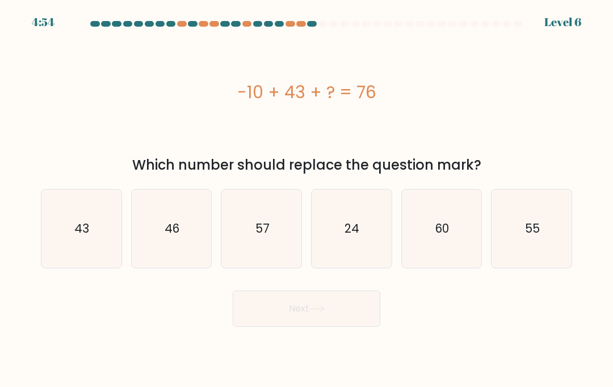
click at [102, 244] on icon "43" at bounding box center [81, 229] width 78 height 78
click at [307, 199] on input "a. 43" at bounding box center [307, 197] width 1 height 6
radio input "true"
click at [353, 321] on button "Next" at bounding box center [307, 309] width 148 height 36
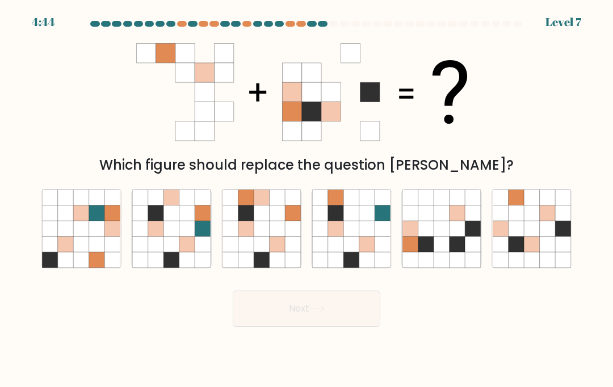
click at [526, 236] on icon at bounding box center [531, 228] width 15 height 15
click at [307, 199] on input "f." at bounding box center [307, 197] width 1 height 6
radio input "true"
click at [359, 320] on button "Next" at bounding box center [307, 309] width 148 height 36
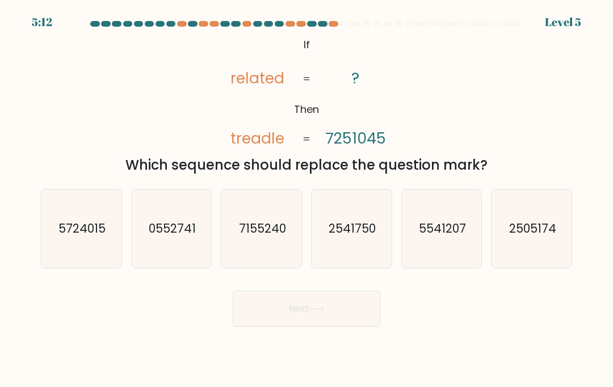
click at [251, 249] on icon "7155240" at bounding box center [262, 229] width 78 height 78
click at [307, 199] on input "c. 7155240" at bounding box center [307, 197] width 1 height 6
radio input "true"
click at [288, 325] on button "Next" at bounding box center [307, 309] width 148 height 36
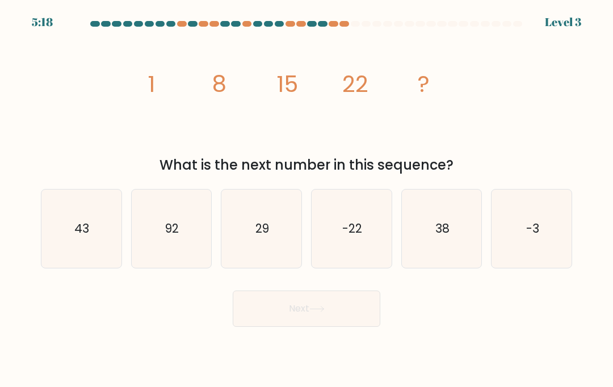
click at [266, 254] on icon "29" at bounding box center [262, 229] width 78 height 78
click at [307, 199] on input "c. 29" at bounding box center [307, 197] width 1 height 6
radio input "true"
click at [338, 325] on button "Next" at bounding box center [307, 309] width 148 height 36
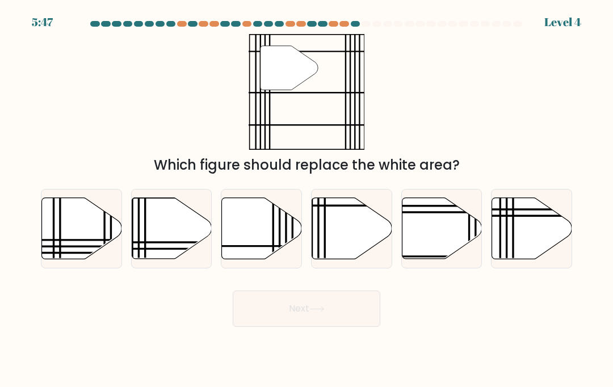
click at [354, 254] on icon at bounding box center [352, 228] width 80 height 61
click at [307, 199] on input "d." at bounding box center [307, 197] width 1 height 6
radio input "true"
click at [358, 327] on button "Next" at bounding box center [307, 309] width 148 height 36
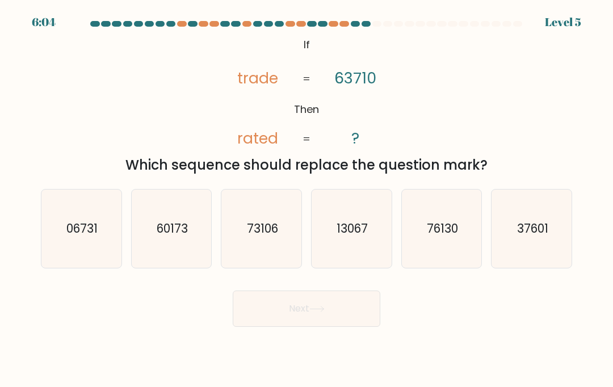
click at [276, 268] on icon "73106" at bounding box center [262, 229] width 78 height 78
click at [307, 199] on input "c. 73106" at bounding box center [307, 197] width 1 height 6
radio input "true"
click at [340, 325] on button "Next" at bounding box center [307, 309] width 148 height 36
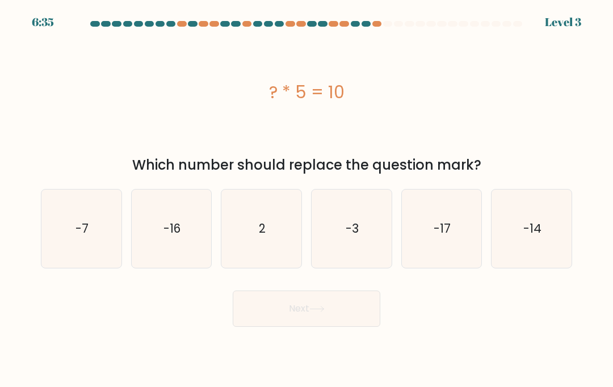
click at [277, 251] on icon "2" at bounding box center [262, 229] width 78 height 78
click at [307, 199] on input "c. 2" at bounding box center [307, 197] width 1 height 6
radio input "true"
click at [337, 320] on button "Next" at bounding box center [307, 309] width 148 height 36
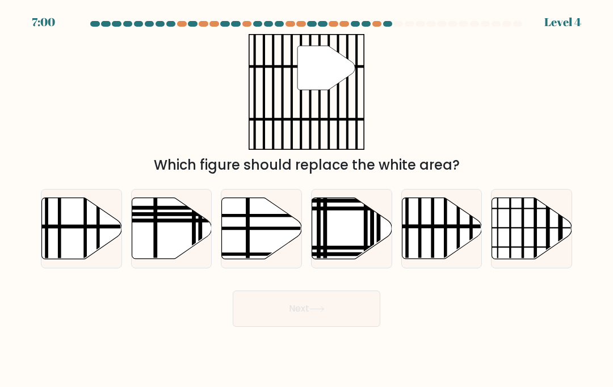
click at [433, 253] on line at bounding box center [433, 261] width 0 height 161
click at [307, 199] on input "e." at bounding box center [307, 197] width 1 height 6
radio input "true"
click at [356, 322] on button "Next" at bounding box center [307, 309] width 148 height 36
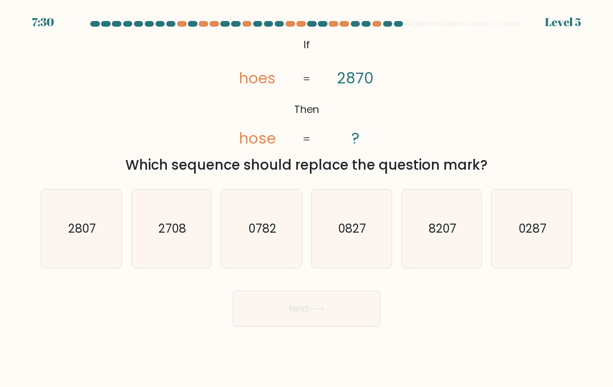
click at [528, 237] on text "0287" at bounding box center [532, 228] width 28 height 16
click at [307, 199] on input "f. 0287" at bounding box center [307, 197] width 1 height 6
radio input "true"
click at [363, 318] on button "Next" at bounding box center [307, 309] width 148 height 36
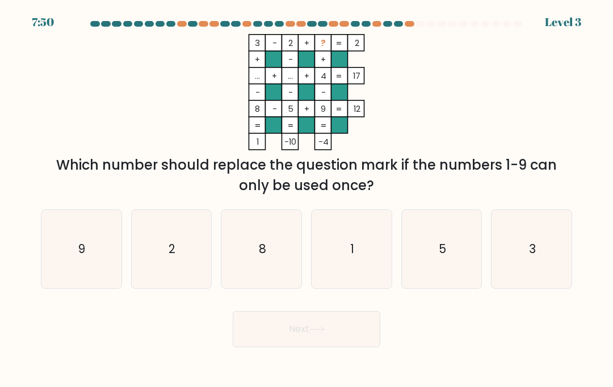
click at [353, 281] on icon "1" at bounding box center [351, 249] width 78 height 78
click at [307, 199] on input "d. 1" at bounding box center [307, 197] width 1 height 6
radio input "true"
click at [362, 344] on button "Next" at bounding box center [307, 329] width 148 height 36
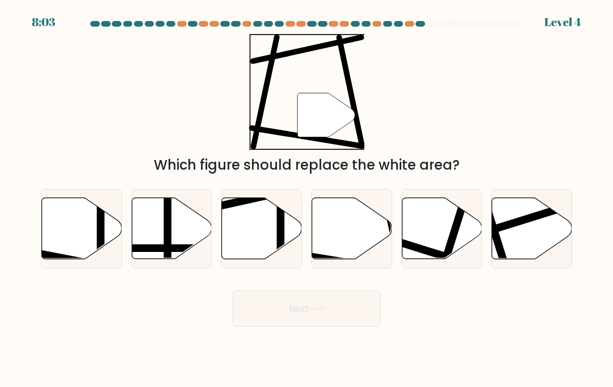
click at [355, 255] on icon at bounding box center [352, 228] width 80 height 61
click at [307, 199] on input "d." at bounding box center [307, 197] width 1 height 6
radio input "true"
click at [357, 320] on button "Next" at bounding box center [307, 309] width 148 height 36
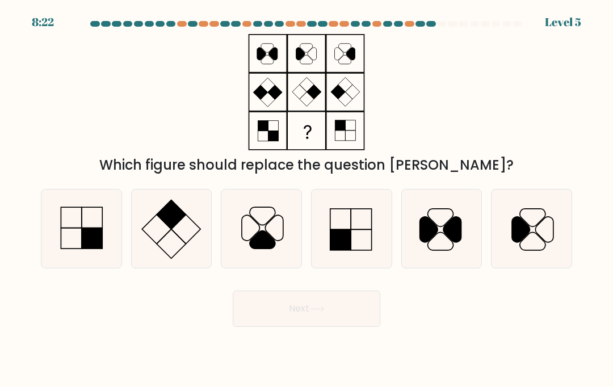
click at [355, 244] on icon at bounding box center [351, 229] width 78 height 78
click at [307, 199] on input "d." at bounding box center [307, 197] width 1 height 6
radio input "true"
click at [358, 323] on button "Next" at bounding box center [307, 309] width 148 height 36
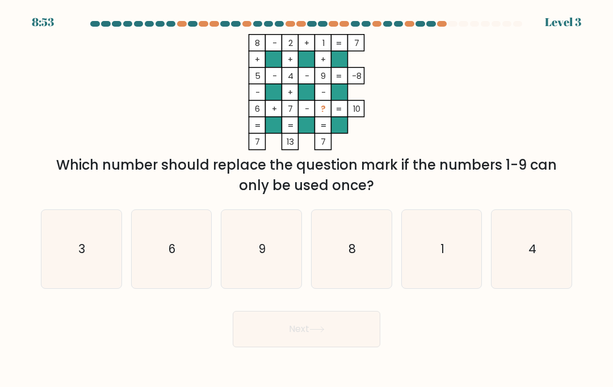
click at [94, 251] on icon "3" at bounding box center [81, 249] width 78 height 78
click at [307, 199] on input "a. 3" at bounding box center [307, 197] width 1 height 6
radio input "true"
click at [300, 341] on button "Next" at bounding box center [307, 329] width 148 height 36
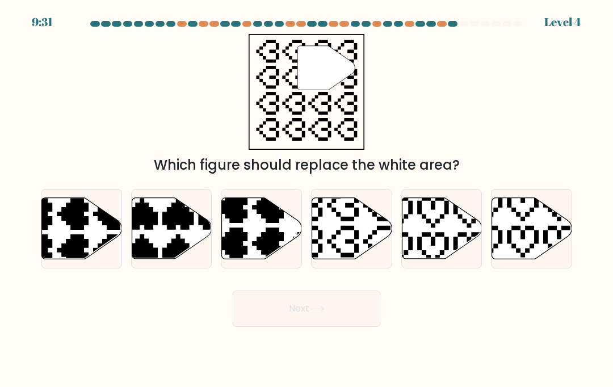
click at [342, 259] on icon at bounding box center [352, 228] width 80 height 61
click at [307, 199] on input "d." at bounding box center [307, 197] width 1 height 6
radio input "true"
click at [355, 321] on button "Next" at bounding box center [307, 309] width 148 height 36
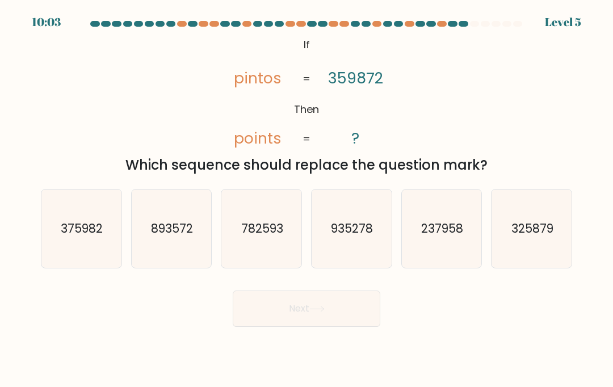
click at [89, 237] on text "375982" at bounding box center [82, 228] width 42 height 16
click at [307, 199] on input "a. 375982" at bounding box center [307, 197] width 1 height 6
radio input "true"
click at [529, 261] on icon "325879" at bounding box center [532, 229] width 78 height 78
click at [307, 199] on input "f. 325879" at bounding box center [307, 197] width 1 height 6
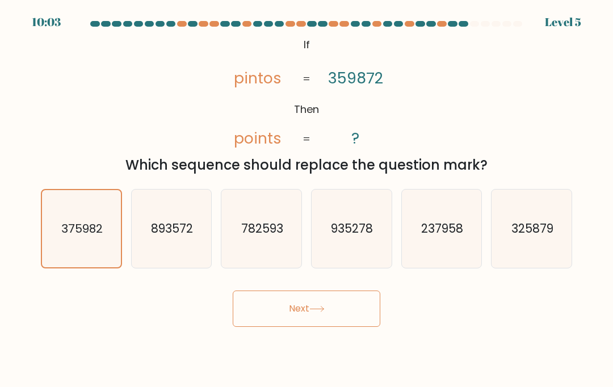
radio input "true"
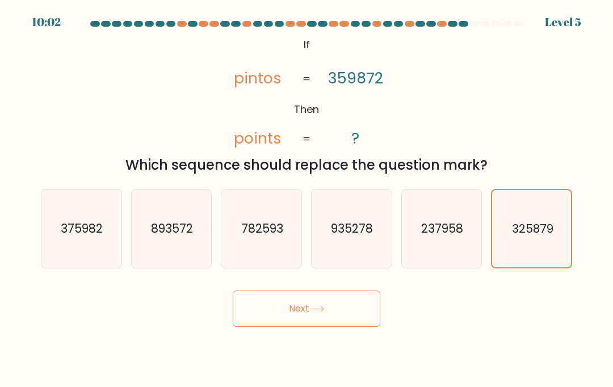
click at [359, 327] on button "Next" at bounding box center [307, 309] width 148 height 36
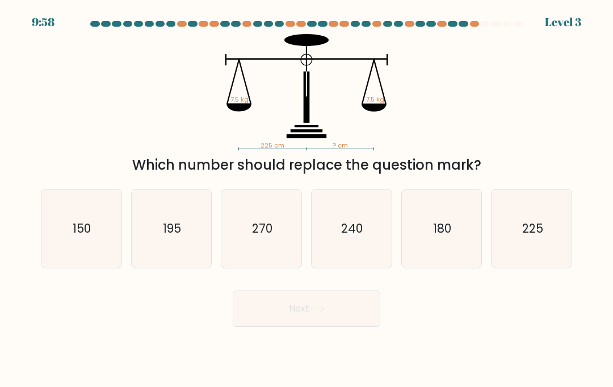
click at [517, 253] on icon "225" at bounding box center [532, 229] width 78 height 78
click at [307, 199] on input "f. 225" at bounding box center [307, 197] width 1 height 6
radio input "true"
click at [368, 327] on button "Next" at bounding box center [307, 309] width 148 height 36
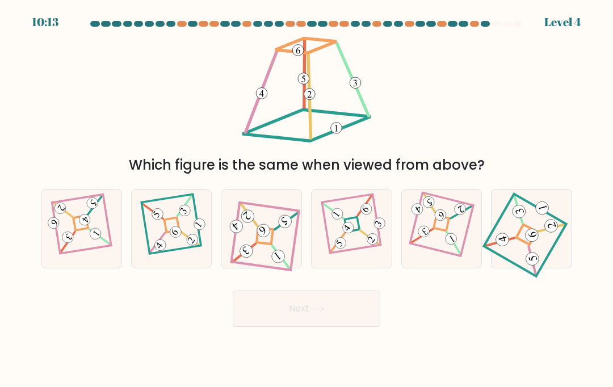
click at [195, 248] on 867 at bounding box center [192, 239] width 15 height 15
click at [307, 199] on input "b." at bounding box center [307, 197] width 1 height 6
radio input "true"
click at [287, 319] on button "Next" at bounding box center [307, 309] width 148 height 36
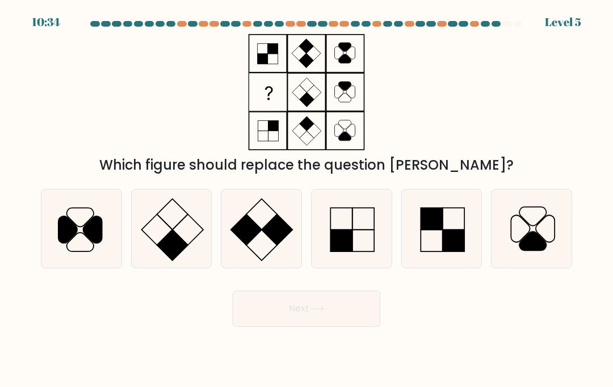
click at [353, 246] on icon at bounding box center [351, 229] width 78 height 78
click at [307, 199] on input "d." at bounding box center [307, 197] width 1 height 6
radio input "true"
click at [348, 313] on button "Next" at bounding box center [307, 309] width 148 height 36
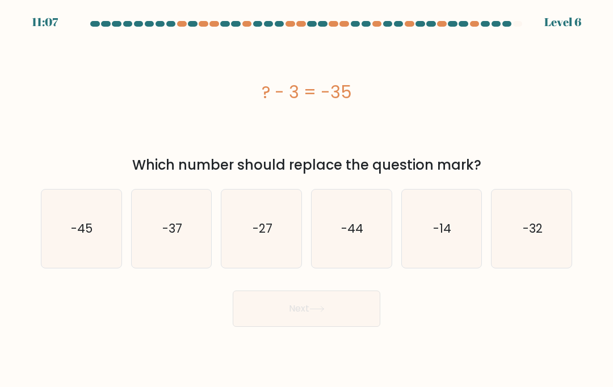
click at [527, 263] on icon "-32" at bounding box center [532, 229] width 78 height 78
click at [307, 199] on input "f. -32" at bounding box center [307, 197] width 1 height 6
radio input "true"
click at [357, 327] on button "Next" at bounding box center [307, 309] width 148 height 36
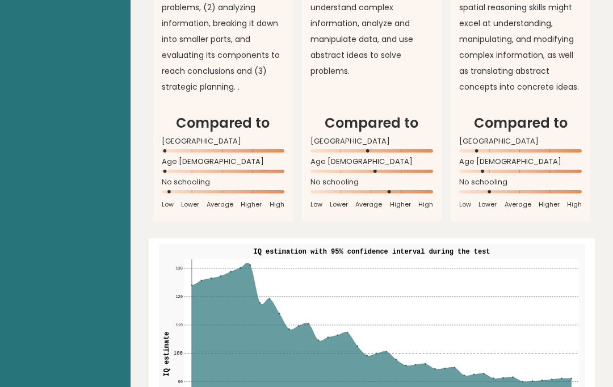
scroll to position [1264, 0]
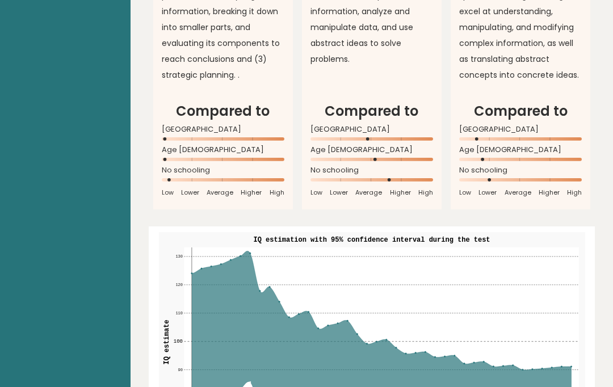
click at [233, 251] on icon at bounding box center [381, 342] width 380 height 183
click at [245, 251] on icon at bounding box center [381, 342] width 380 height 183
click at [250, 251] on icon at bounding box center [381, 342] width 380 height 183
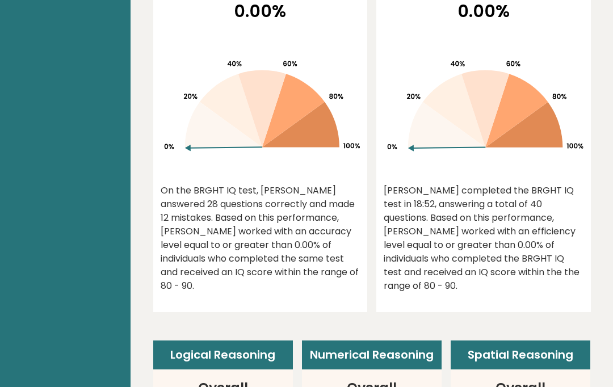
scroll to position [0, 0]
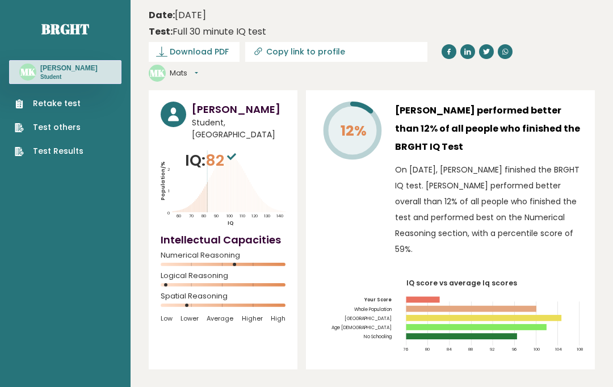
click at [234, 153] on icon at bounding box center [231, 156] width 9 height 7
click at [222, 150] on span "82" at bounding box center [222, 160] width 33 height 21
click at [250, 102] on h3 "[PERSON_NAME]" at bounding box center [239, 109] width 94 height 15
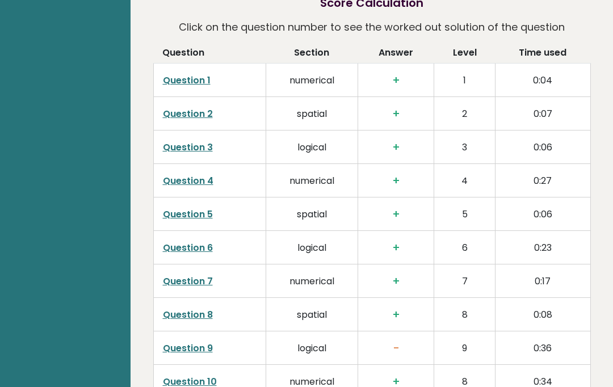
scroll to position [1826, 0]
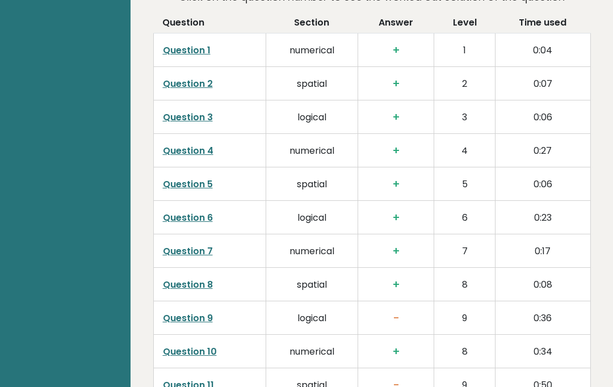
click at [204, 312] on link "Question 9" at bounding box center [188, 318] width 50 height 13
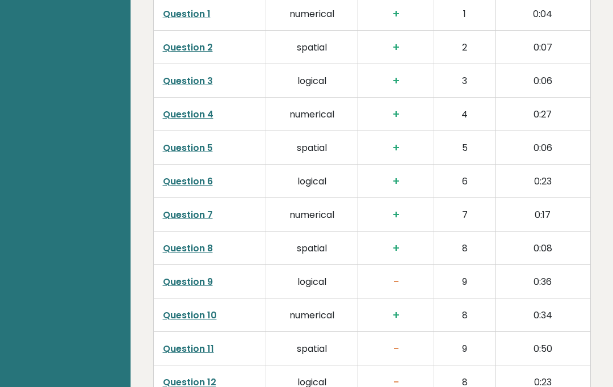
scroll to position [1862, 0]
click at [200, 343] on link "Question 11" at bounding box center [188, 349] width 51 height 13
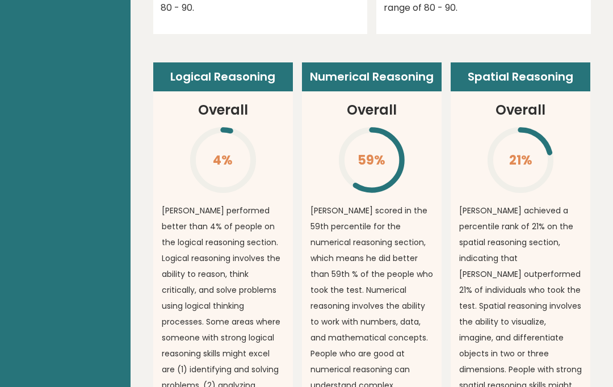
scroll to position [869, 0]
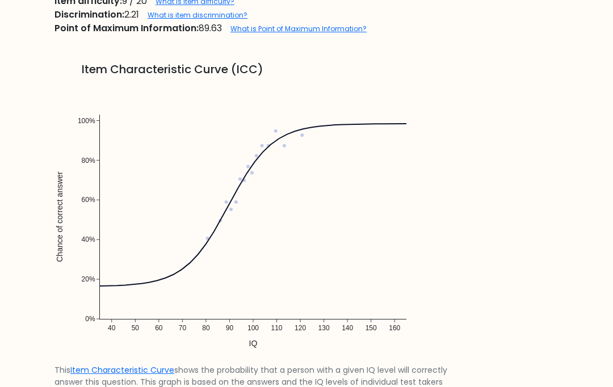
scroll to position [773, 0]
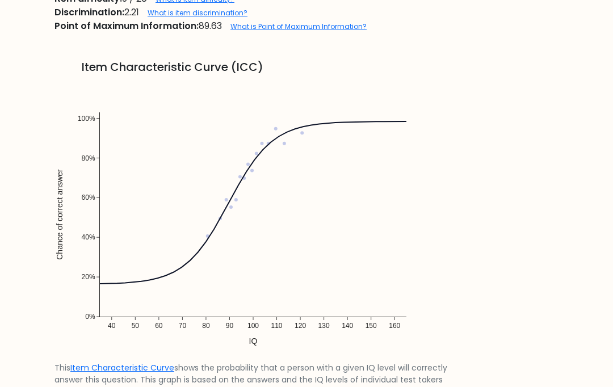
click at [250, 189] on img at bounding box center [253, 220] width 397 height 284
click at [257, 168] on img at bounding box center [253, 220] width 397 height 284
click at [282, 143] on img at bounding box center [253, 220] width 397 height 284
click at [301, 137] on img at bounding box center [253, 220] width 397 height 284
click at [330, 127] on img at bounding box center [253, 220] width 397 height 284
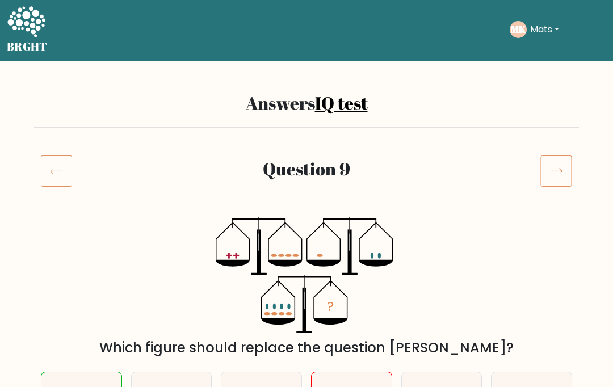
scroll to position [1, 0]
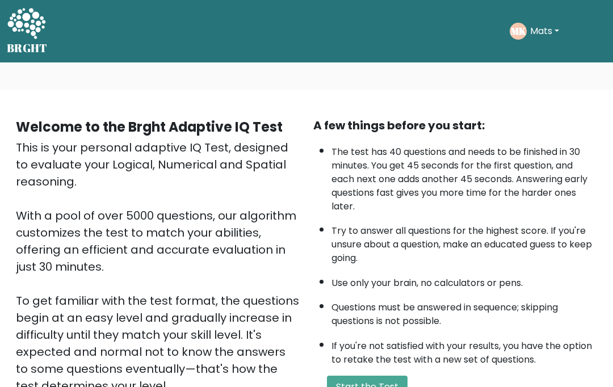
scroll to position [183, 0]
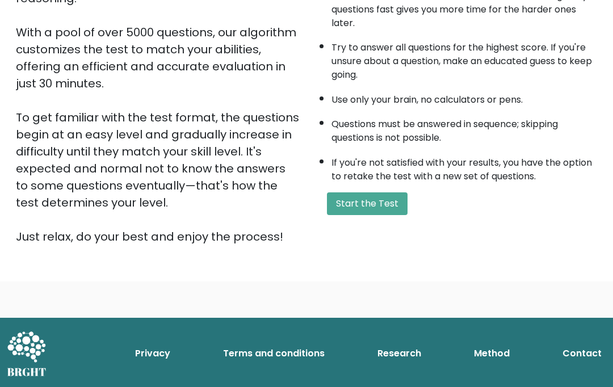
click at [381, 215] on button "Start the Test" at bounding box center [367, 203] width 81 height 23
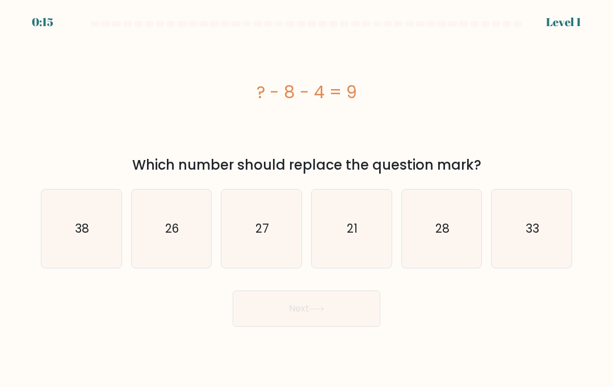
click at [365, 235] on icon "21" at bounding box center [351, 229] width 78 height 78
click at [307, 199] on input "d. 21" at bounding box center [307, 197] width 1 height 6
radio input "true"
click at [367, 319] on button "Next" at bounding box center [307, 309] width 148 height 36
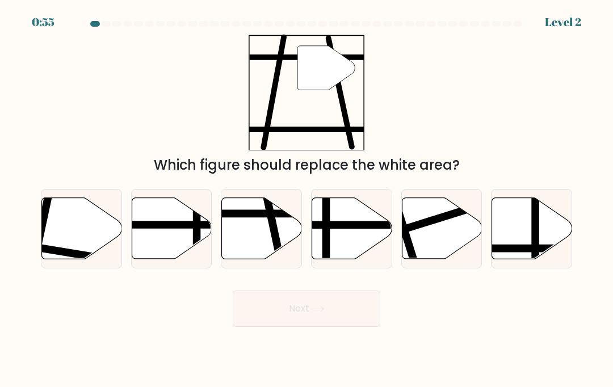
click at [284, 257] on icon at bounding box center [262, 228] width 80 height 61
click at [307, 199] on input "c." at bounding box center [307, 197] width 1 height 6
radio input "true"
click at [344, 320] on button "Next" at bounding box center [307, 309] width 148 height 36
click at [340, 321] on button "Next" at bounding box center [307, 309] width 148 height 36
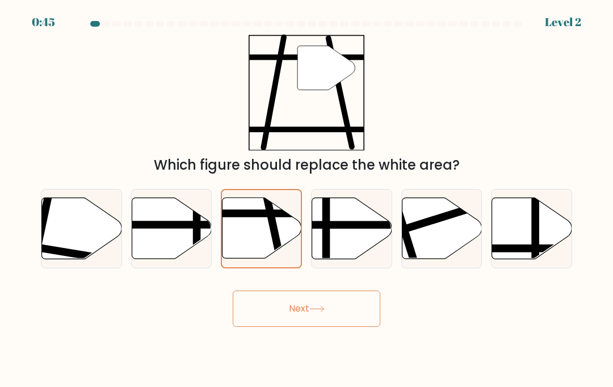
click at [319, 316] on button "Next" at bounding box center [307, 309] width 148 height 36
click at [320, 325] on button "Next" at bounding box center [307, 309] width 148 height 36
click at [346, 316] on button "Next" at bounding box center [307, 309] width 148 height 36
click at [346, 315] on button "Next" at bounding box center [307, 309] width 148 height 36
click at [273, 320] on button "Next" at bounding box center [307, 309] width 148 height 36
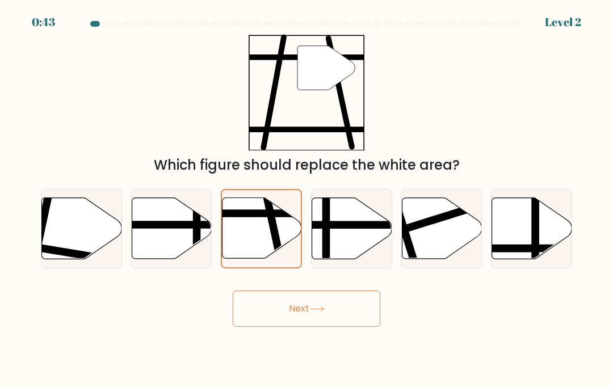
click at [273, 320] on button "Next" at bounding box center [307, 309] width 148 height 36
click at [284, 313] on button "Next" at bounding box center [307, 309] width 148 height 36
click at [321, 291] on button "Next" at bounding box center [307, 309] width 148 height 36
click at [323, 306] on icon at bounding box center [316, 309] width 15 height 6
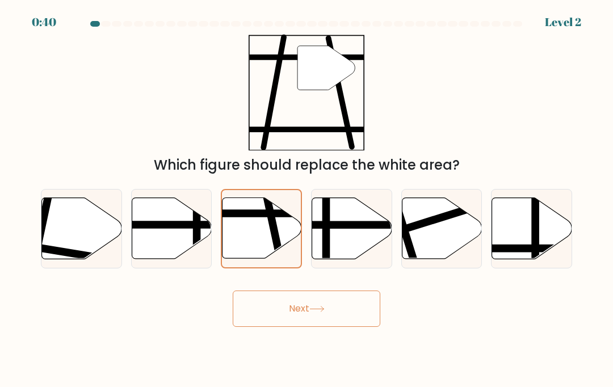
click at [322, 306] on icon at bounding box center [316, 309] width 15 height 6
click at [315, 306] on icon at bounding box center [316, 309] width 15 height 6
click at [295, 291] on button "Next" at bounding box center [307, 309] width 148 height 36
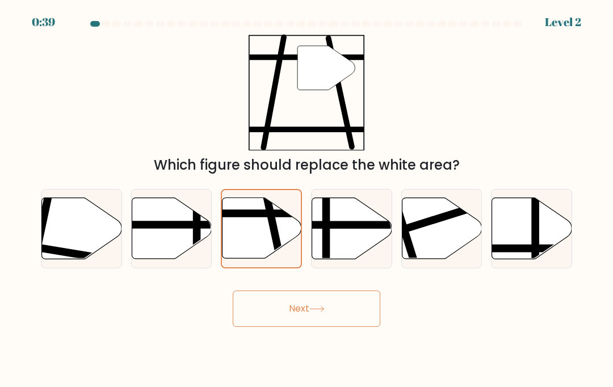
scroll to position [0, 0]
click at [333, 315] on button "Next" at bounding box center [307, 309] width 148 height 36
click at [351, 244] on icon at bounding box center [352, 228] width 80 height 61
click at [307, 199] on input "d." at bounding box center [307, 197] width 1 height 6
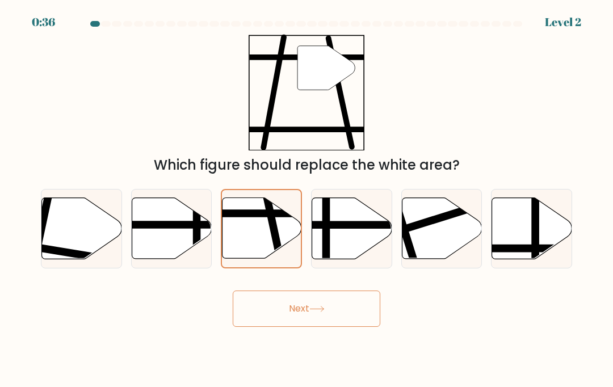
radio input "true"
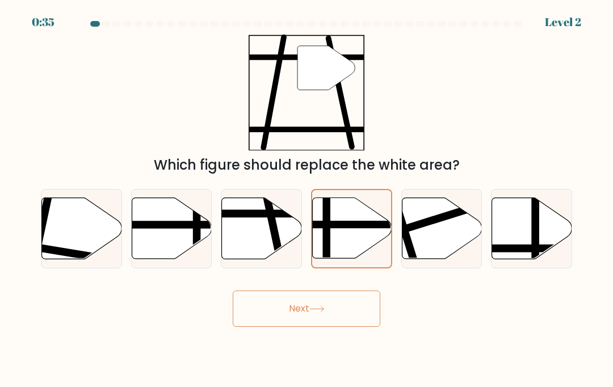
click at [429, 244] on icon at bounding box center [442, 228] width 80 height 61
click at [307, 199] on input "e." at bounding box center [307, 197] width 1 height 6
radio input "true"
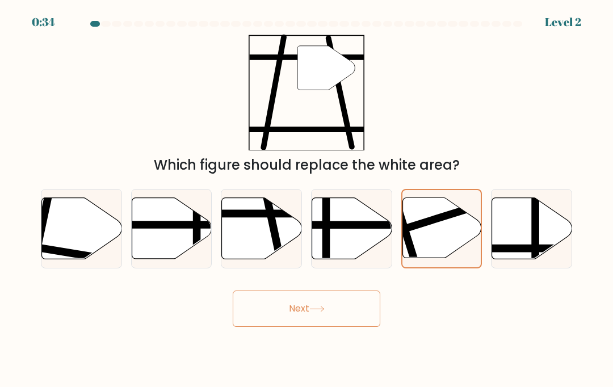
click at [284, 246] on icon at bounding box center [262, 228] width 80 height 61
click at [307, 199] on input "c." at bounding box center [307, 197] width 1 height 6
radio input "true"
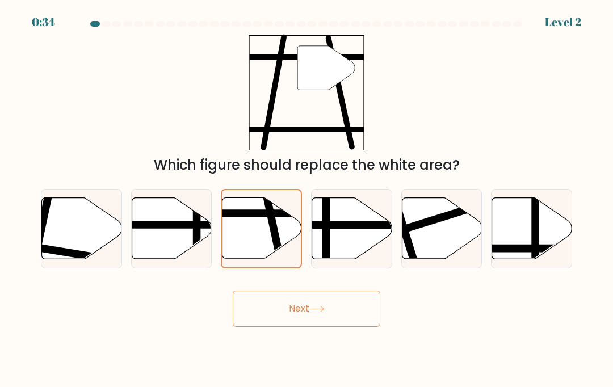
click at [337, 316] on button "Next" at bounding box center [307, 309] width 148 height 36
click at [299, 317] on button "Next" at bounding box center [307, 309] width 148 height 36
click at [272, 312] on button "Next" at bounding box center [307, 309] width 148 height 36
click at [271, 312] on button "Next" at bounding box center [307, 309] width 148 height 36
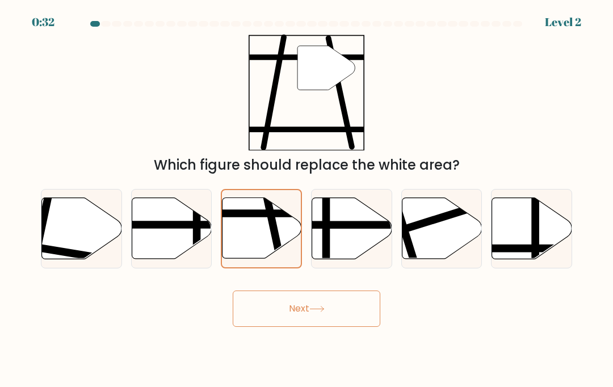
click at [197, 263] on line at bounding box center [197, 196] width 0 height 161
click at [307, 199] on input "b." at bounding box center [307, 197] width 1 height 6
radio input "true"
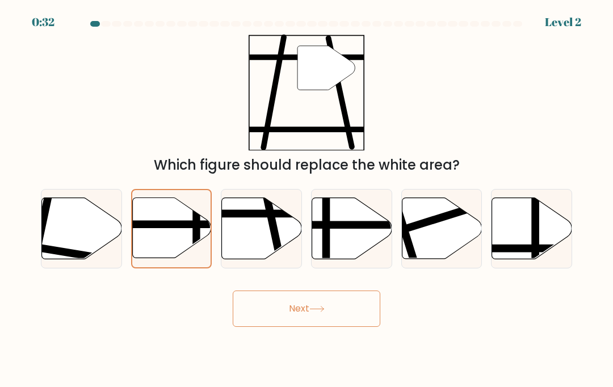
click at [299, 324] on button "Next" at bounding box center [307, 309] width 148 height 36
click at [270, 257] on icon at bounding box center [262, 228] width 80 height 61
click at [307, 199] on input "c." at bounding box center [307, 197] width 1 height 6
radio input "true"
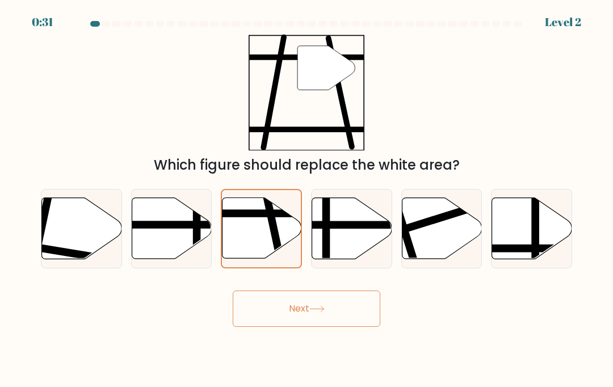
click at [310, 327] on button "Next" at bounding box center [307, 309] width 148 height 36
click at [309, 325] on button "Next" at bounding box center [307, 309] width 148 height 36
click at [316, 312] on icon at bounding box center [316, 309] width 15 height 6
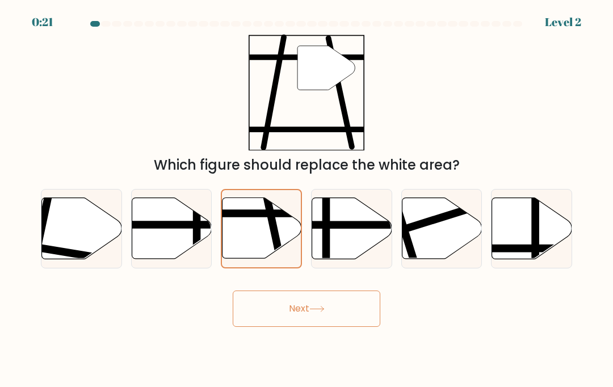
click at [338, 318] on button "Next" at bounding box center [307, 309] width 148 height 36
click at [317, 315] on button "Next" at bounding box center [307, 309] width 148 height 36
click at [317, 314] on button "Next" at bounding box center [307, 309] width 148 height 36
